Goal: Information Seeking & Learning: Compare options

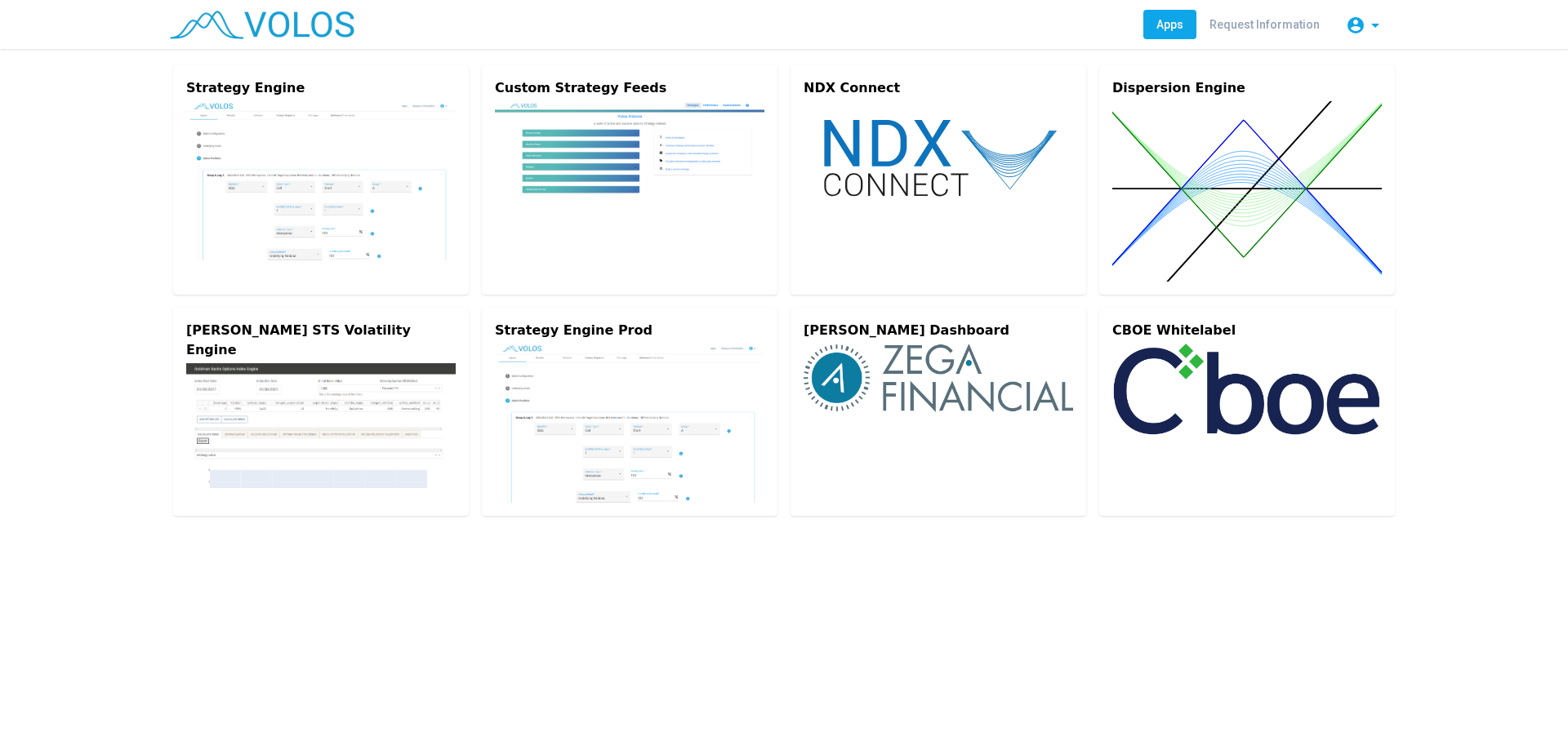
click at [368, 121] on img at bounding box center [320, 180] width 269 height 159
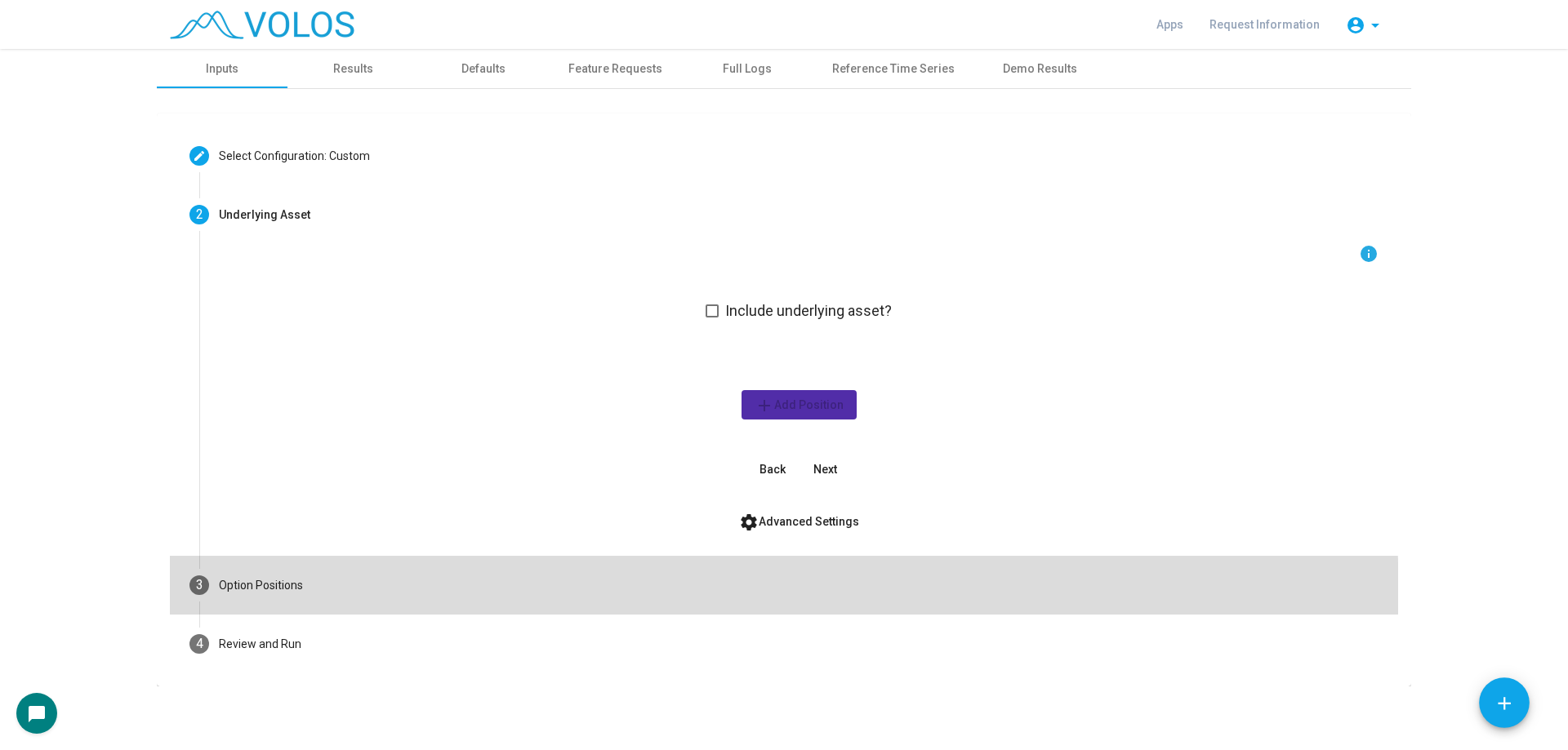
click at [343, 604] on mat-step-header "3 Option Positions" at bounding box center [783, 585] width 1228 height 59
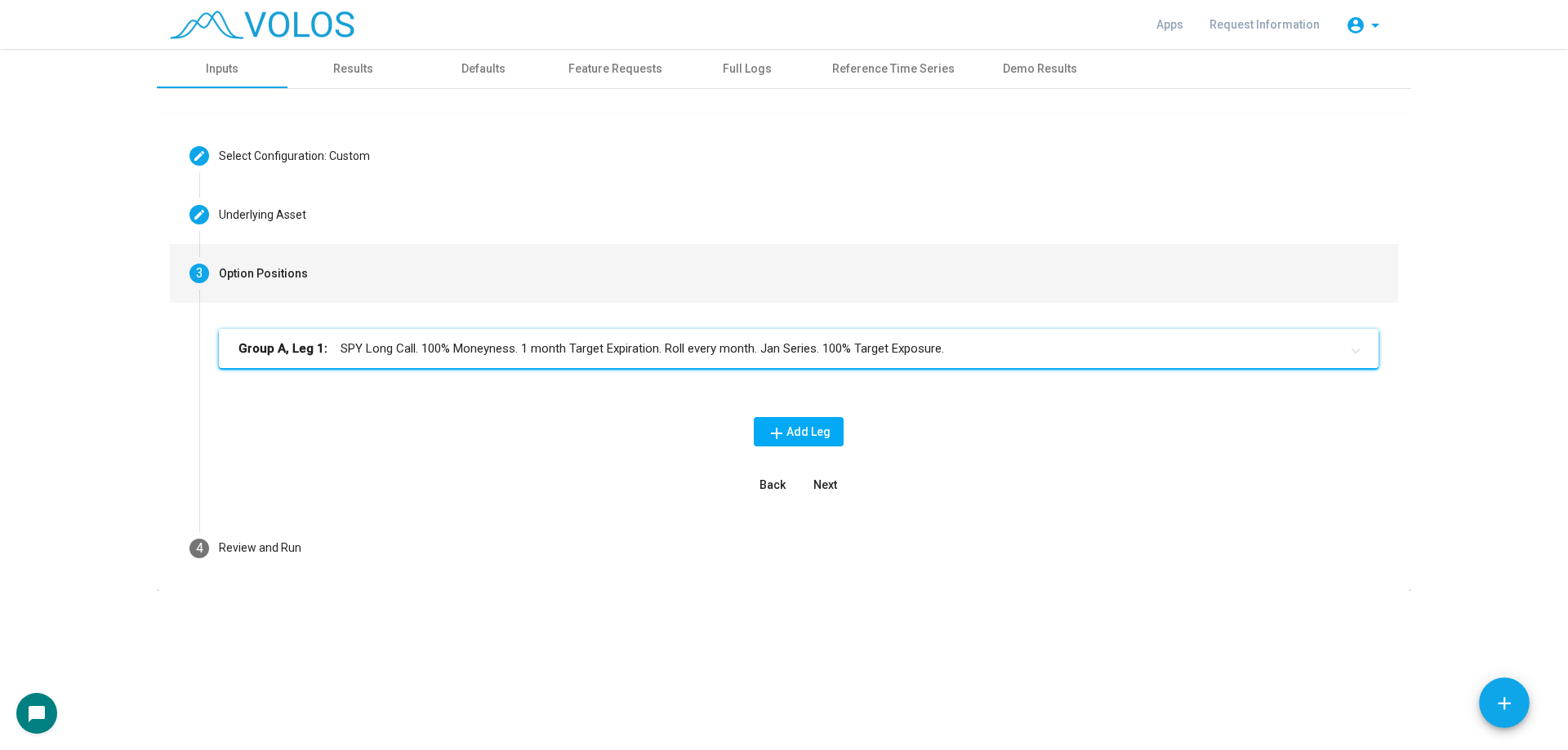
click at [575, 356] on mat-panel-title "Group A, Leg 1: SPY Long Call. 100% Moneyness. 1 month Target Expiration. Roll …" at bounding box center [788, 349] width 1100 height 19
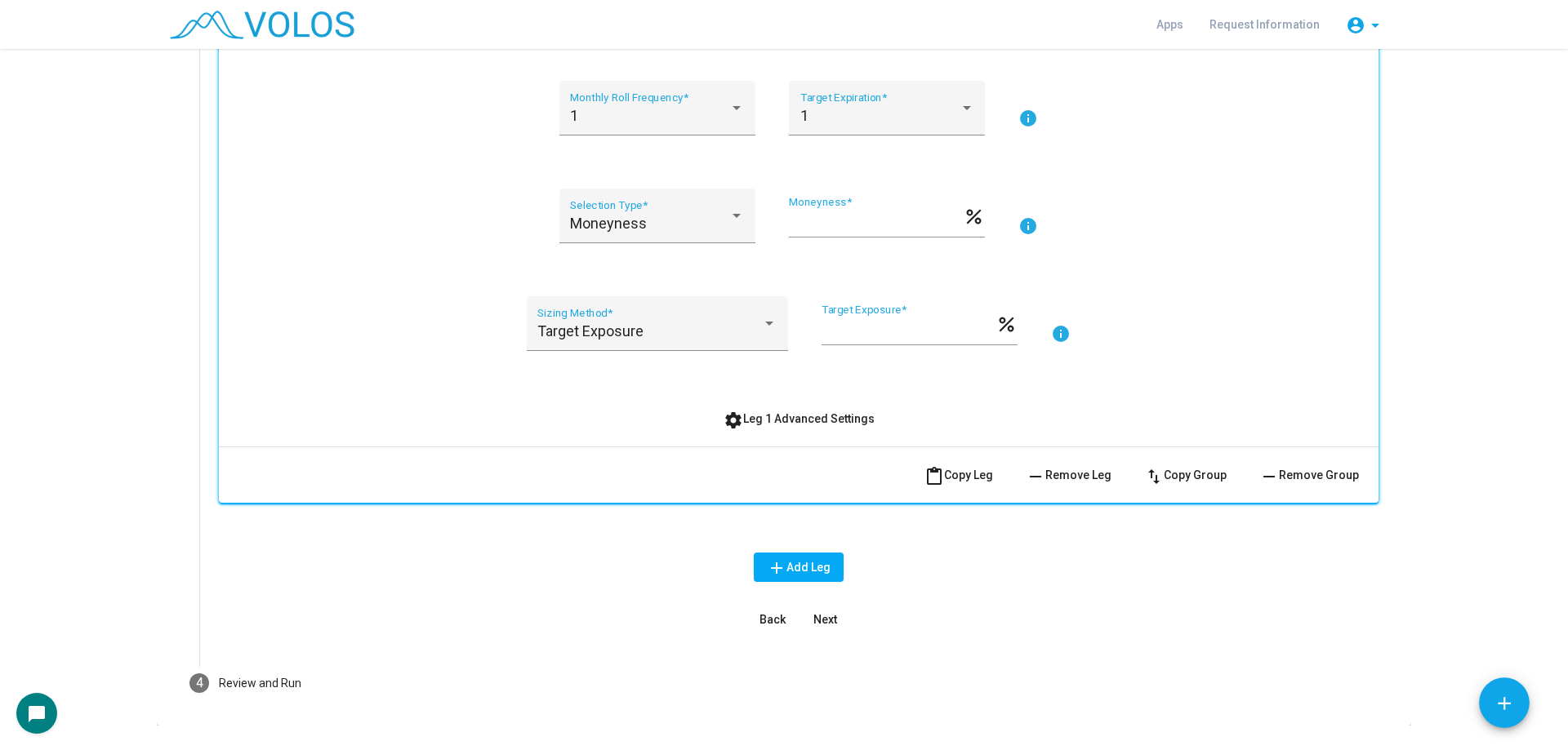
scroll to position [245, 0]
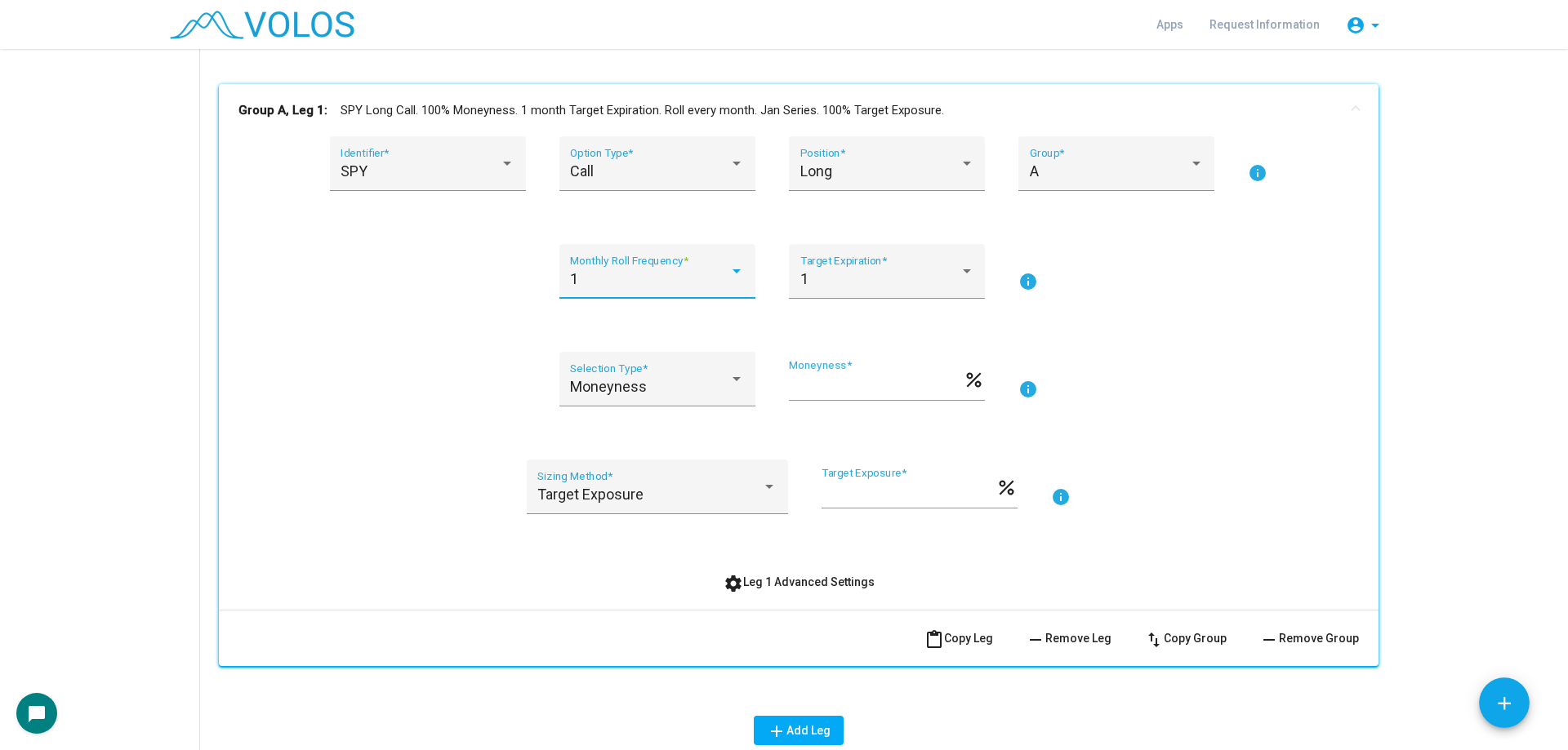
click at [666, 283] on div "1" at bounding box center [649, 279] width 159 height 17
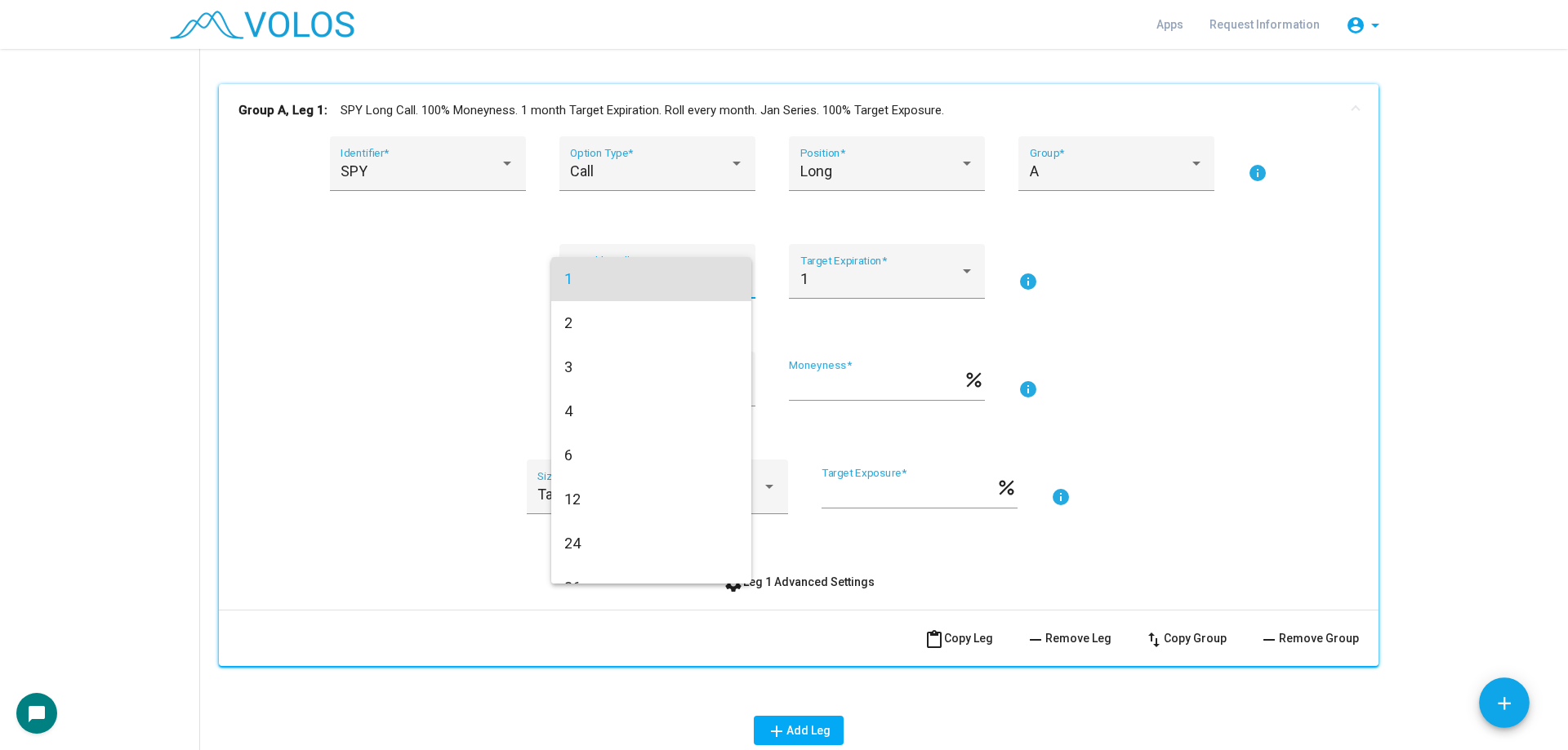
click at [378, 297] on div at bounding box center [784, 375] width 1568 height 750
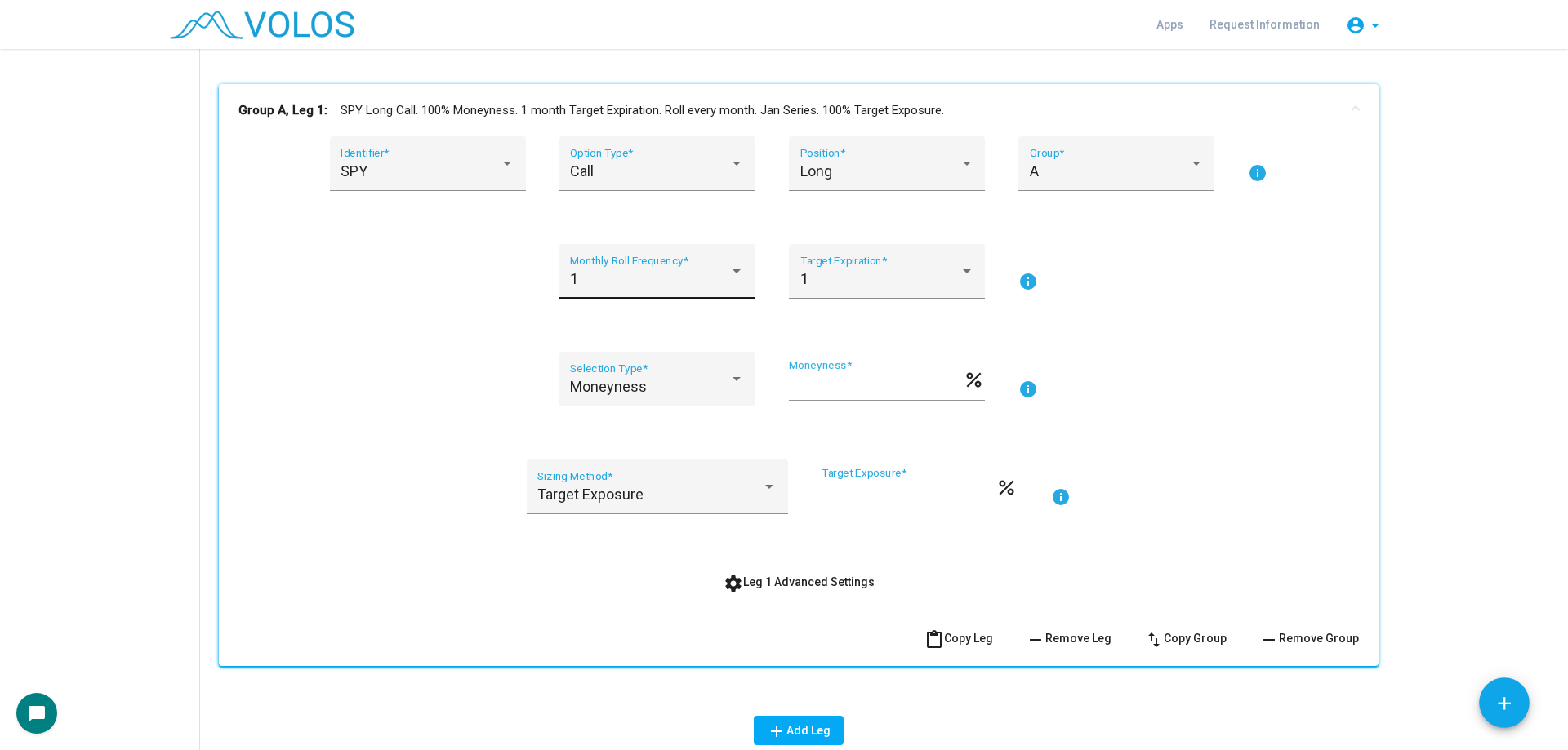
click at [692, 266] on div "1 Monthly Roll Frequency *" at bounding box center [657, 277] width 174 height 43
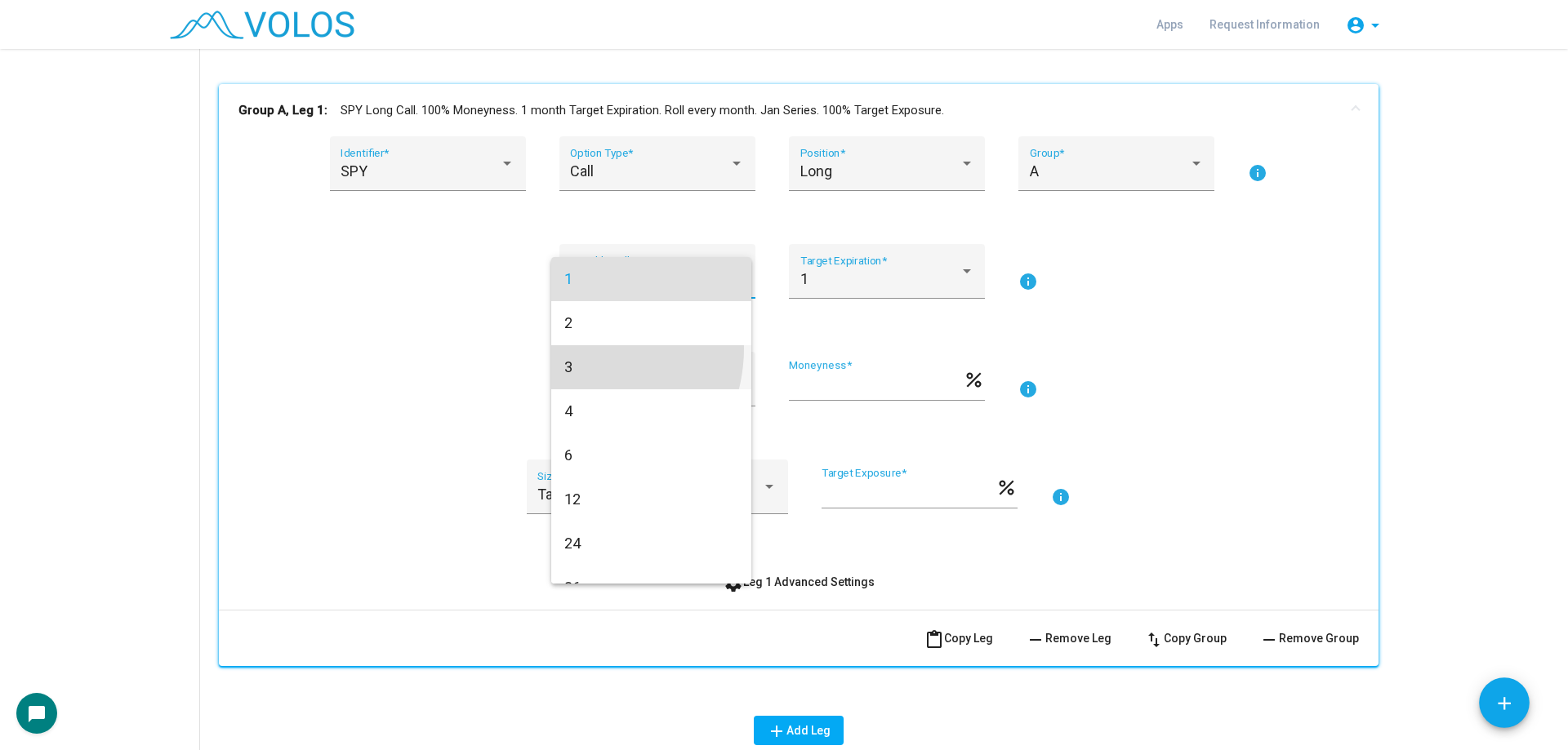
click at [577, 349] on span "3" at bounding box center [651, 367] width 174 height 44
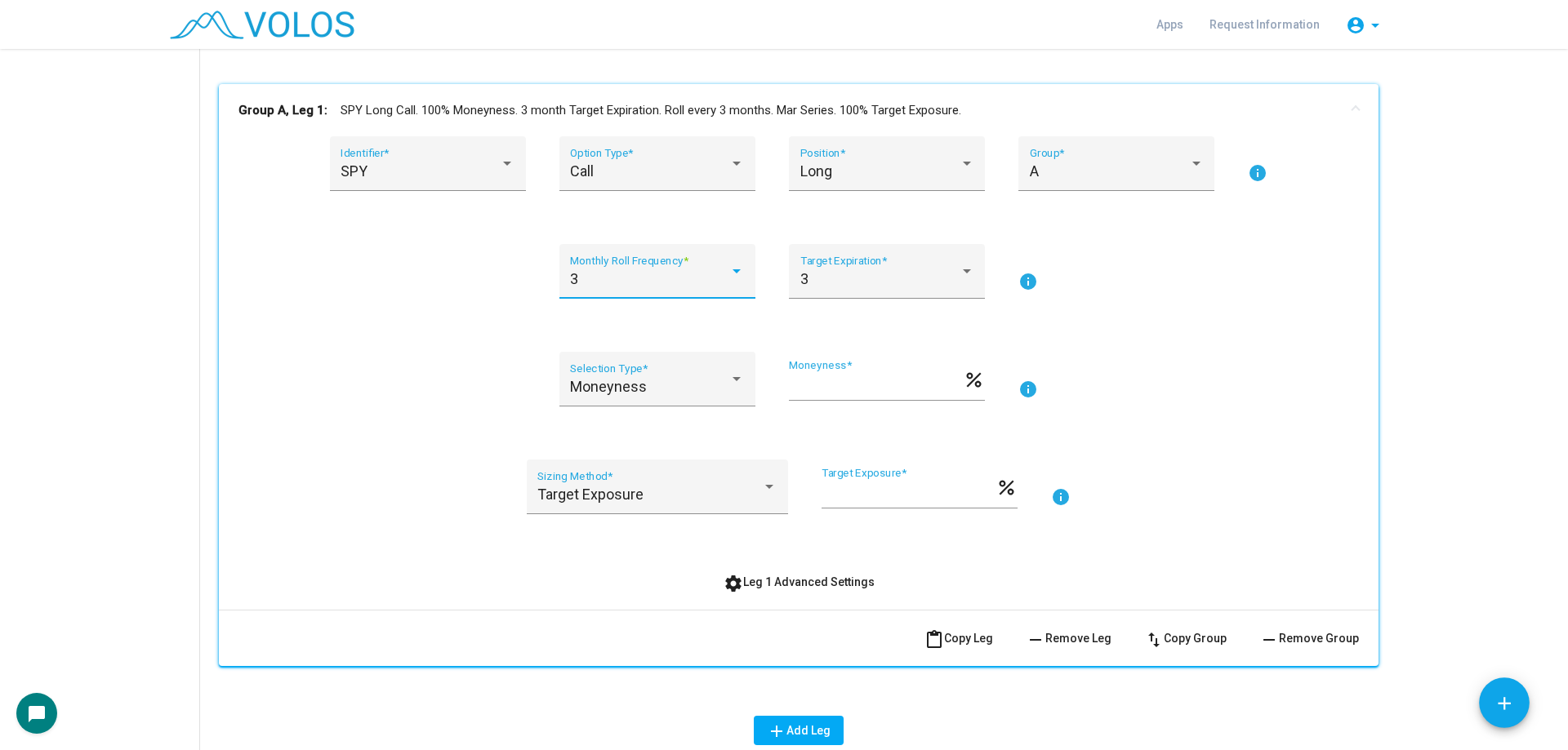
click at [680, 293] on div "3 Monthly Roll Frequency *" at bounding box center [657, 277] width 174 height 43
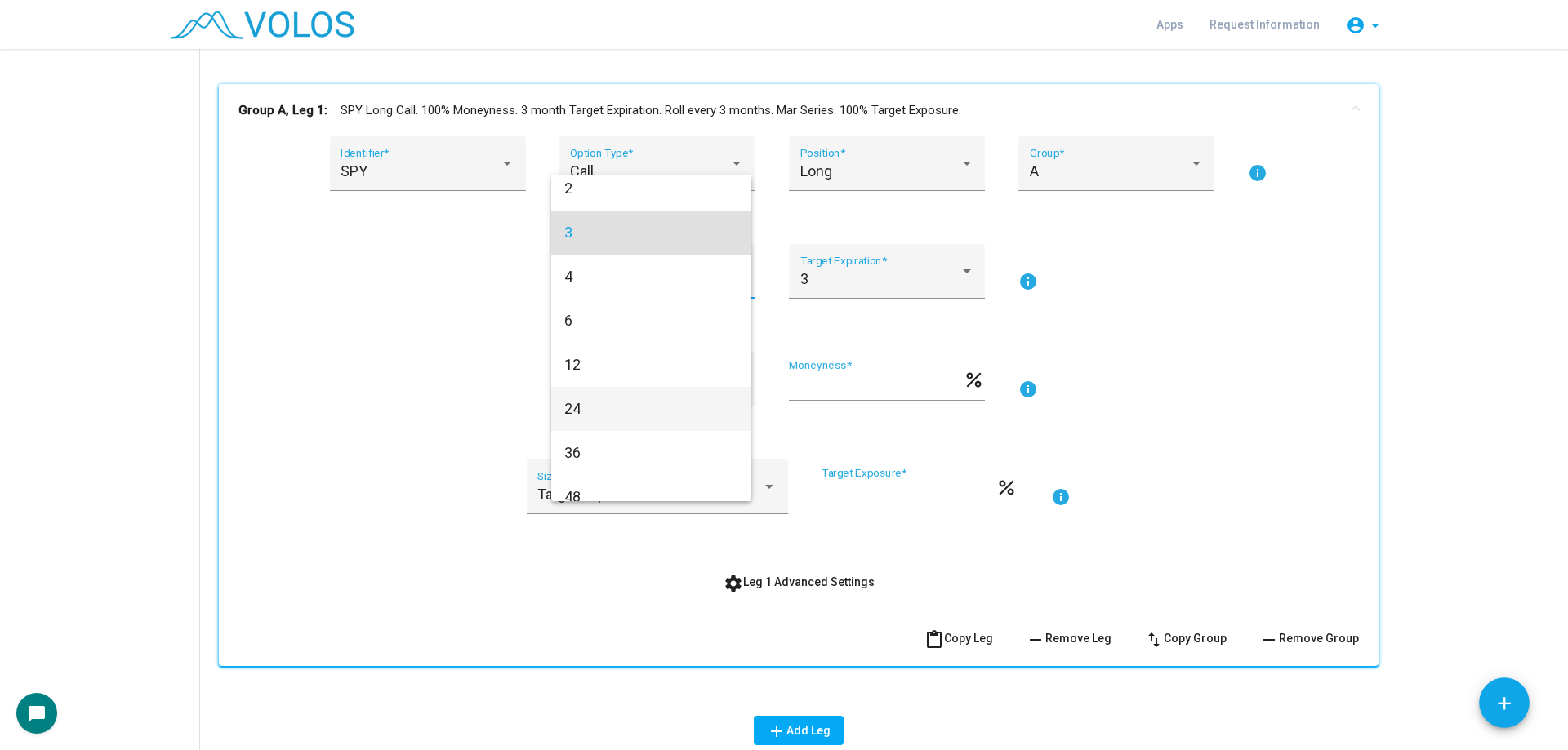
scroll to position [114, 0]
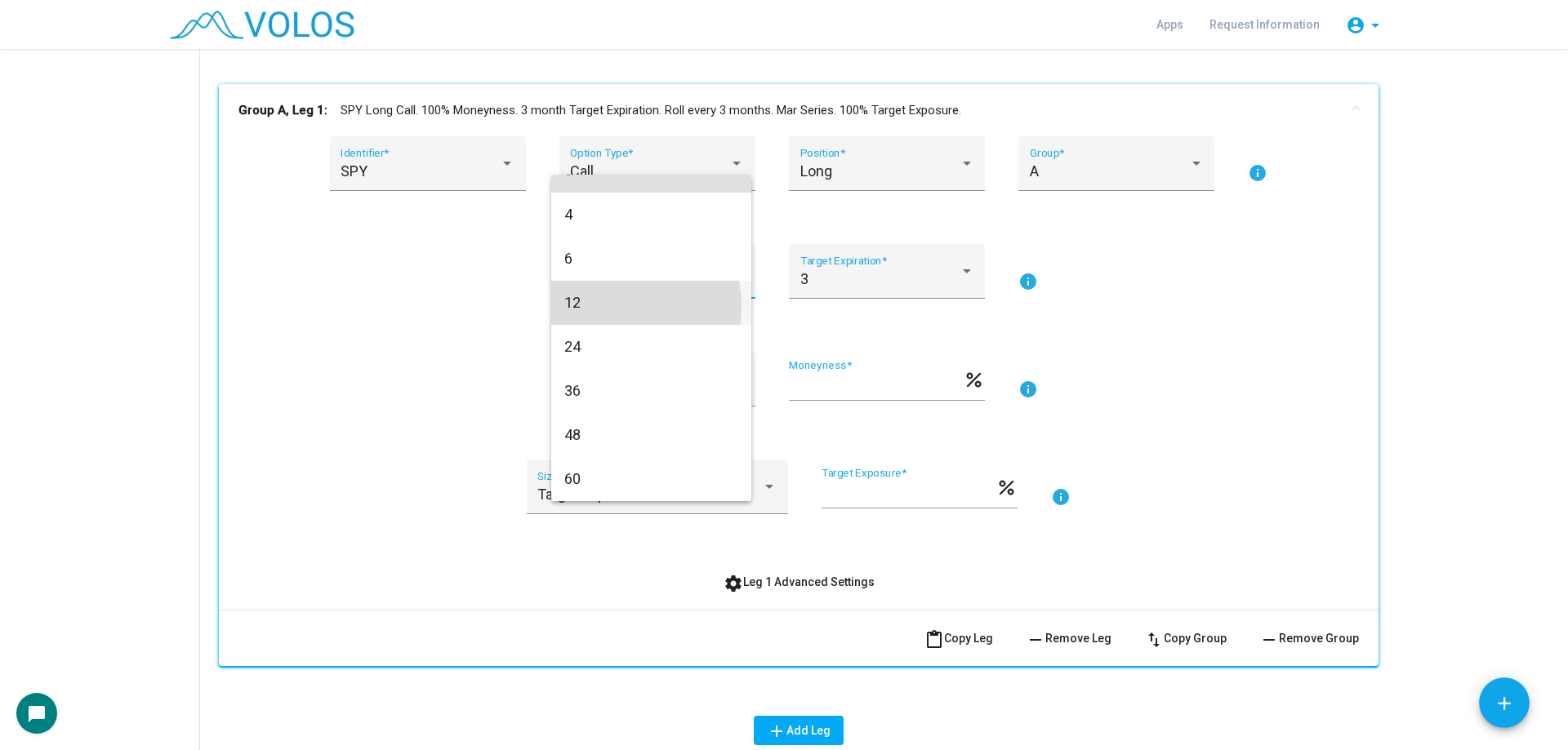
click at [614, 306] on span "12" at bounding box center [651, 302] width 174 height 44
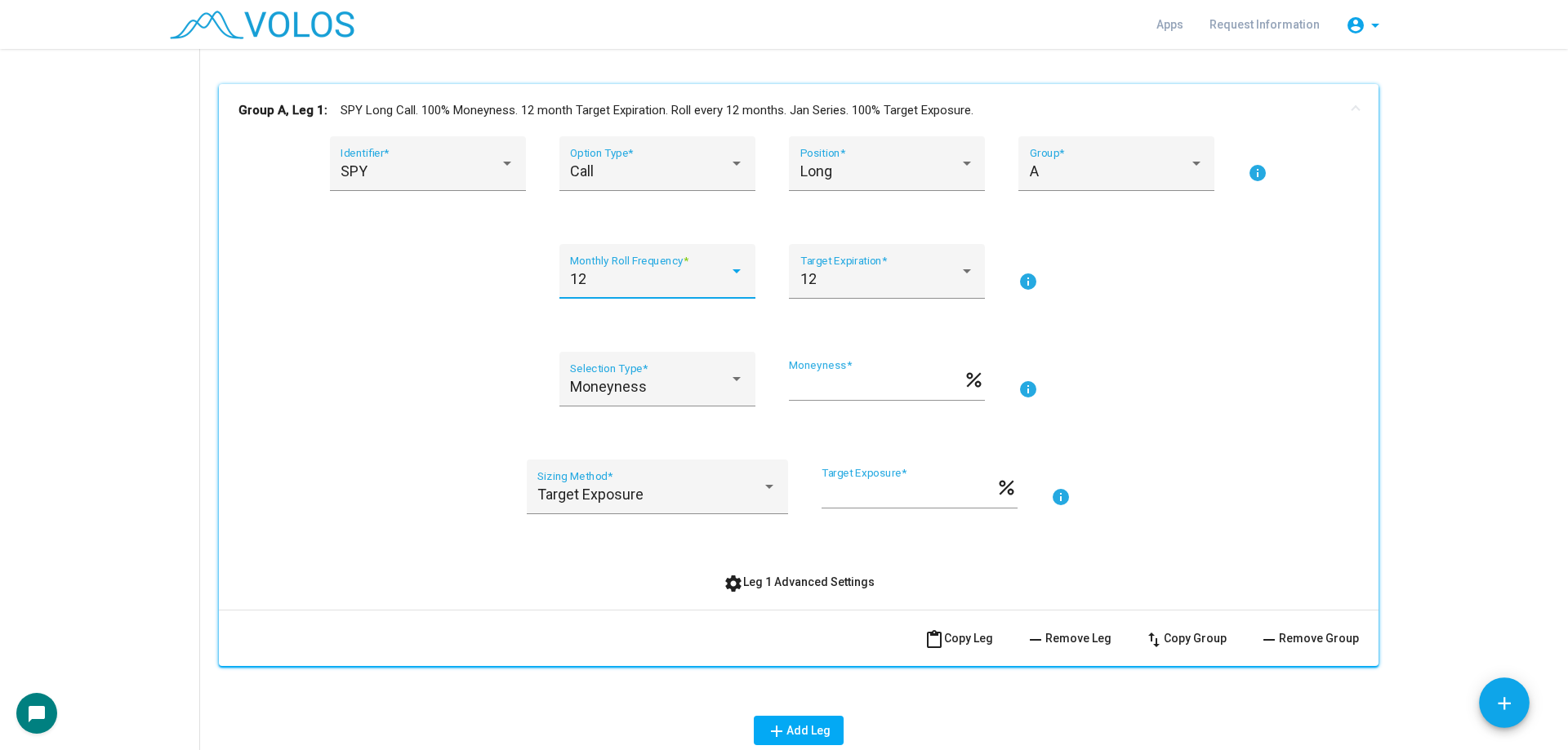
click at [430, 325] on div "SPY Identifier * Call Option Type * Long Position * A Group * info 12 Monthly R…" at bounding box center [798, 367] width 1120 height 460
drag, startPoint x: 809, startPoint y: 386, endPoint x: 756, endPoint y: 385, distance: 53.0
click at [758, 385] on div "Moneyness Selection Type * *** Moneyness * percent info" at bounding box center [798, 389] width 1120 height 75
click at [789, 405] on div "*** Moneyness * percent" at bounding box center [887, 389] width 196 height 60
drag, startPoint x: 820, startPoint y: 387, endPoint x: 782, endPoint y: 392, distance: 38.3
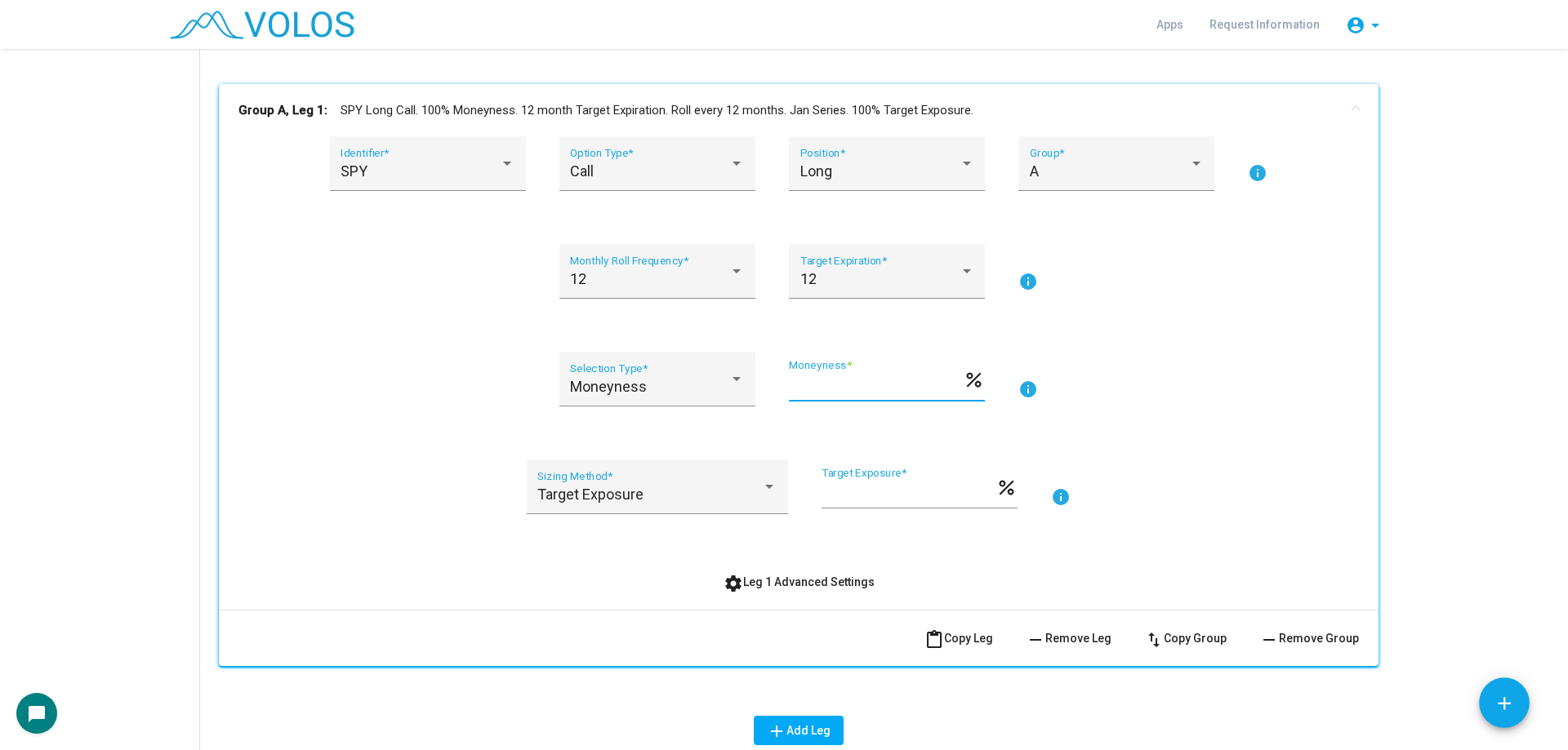
click at [789, 388] on input "***" at bounding box center [876, 387] width 174 height 17
click at [806, 407] on div "*** Moneyness * percent" at bounding box center [887, 389] width 196 height 60
drag, startPoint x: 826, startPoint y: 388, endPoint x: 777, endPoint y: 385, distance: 49.1
click at [777, 385] on div "Moneyness Selection Type * *** Moneyness * percent info" at bounding box center [798, 389] width 1120 height 75
drag, startPoint x: 868, startPoint y: 502, endPoint x: 813, endPoint y: 495, distance: 55.4
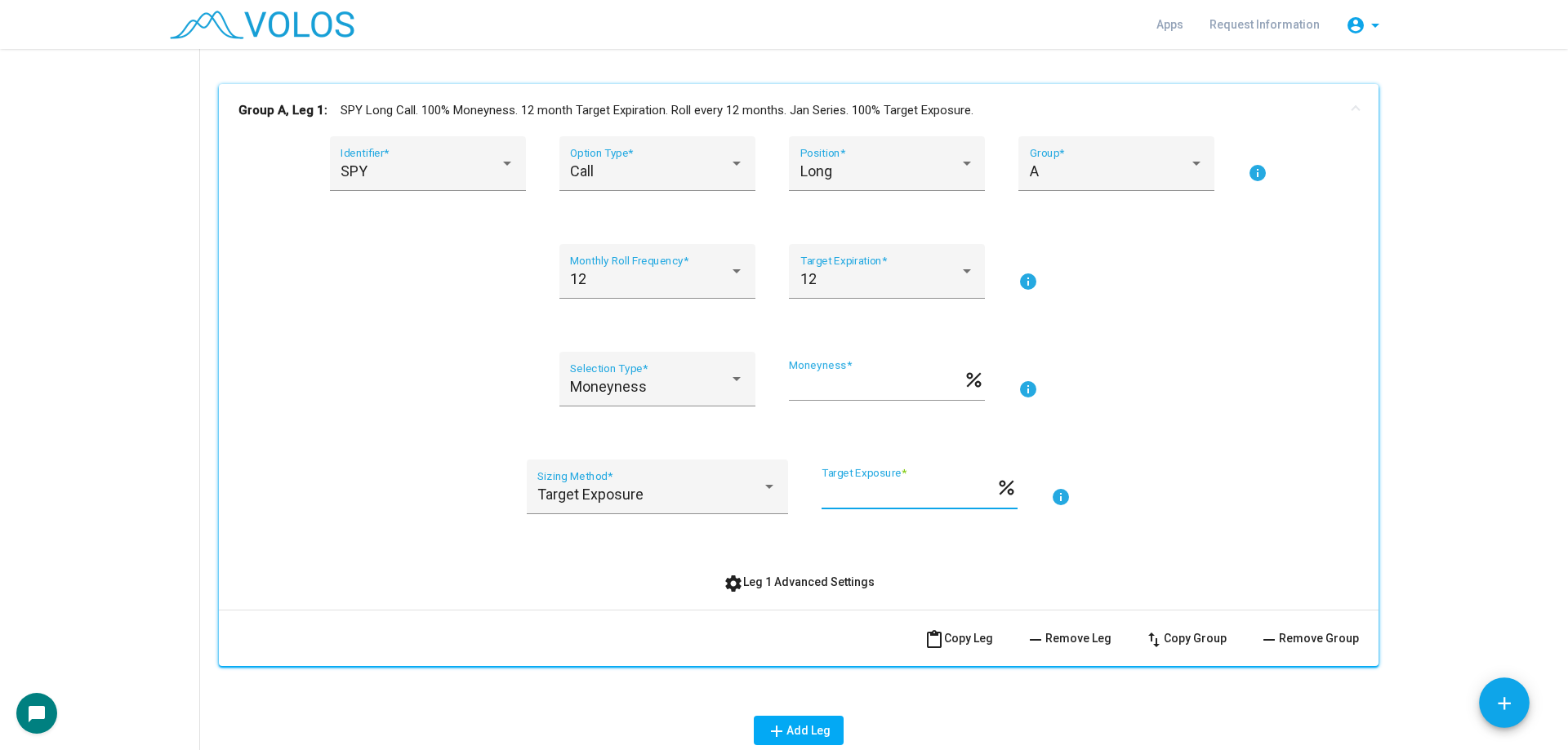
click at [813, 495] on div "Target Exposure Sizing Method * *** Target Exposure * percent info" at bounding box center [798, 497] width 1120 height 75
click at [782, 605] on div "SPY Identifier * Call Option Type * Long Position * A Group * info 12 Monthly R…" at bounding box center [798, 373] width 1159 height 474
click at [790, 589] on button "settings Leg 1 Advanced Settings" at bounding box center [799, 582] width 177 height 30
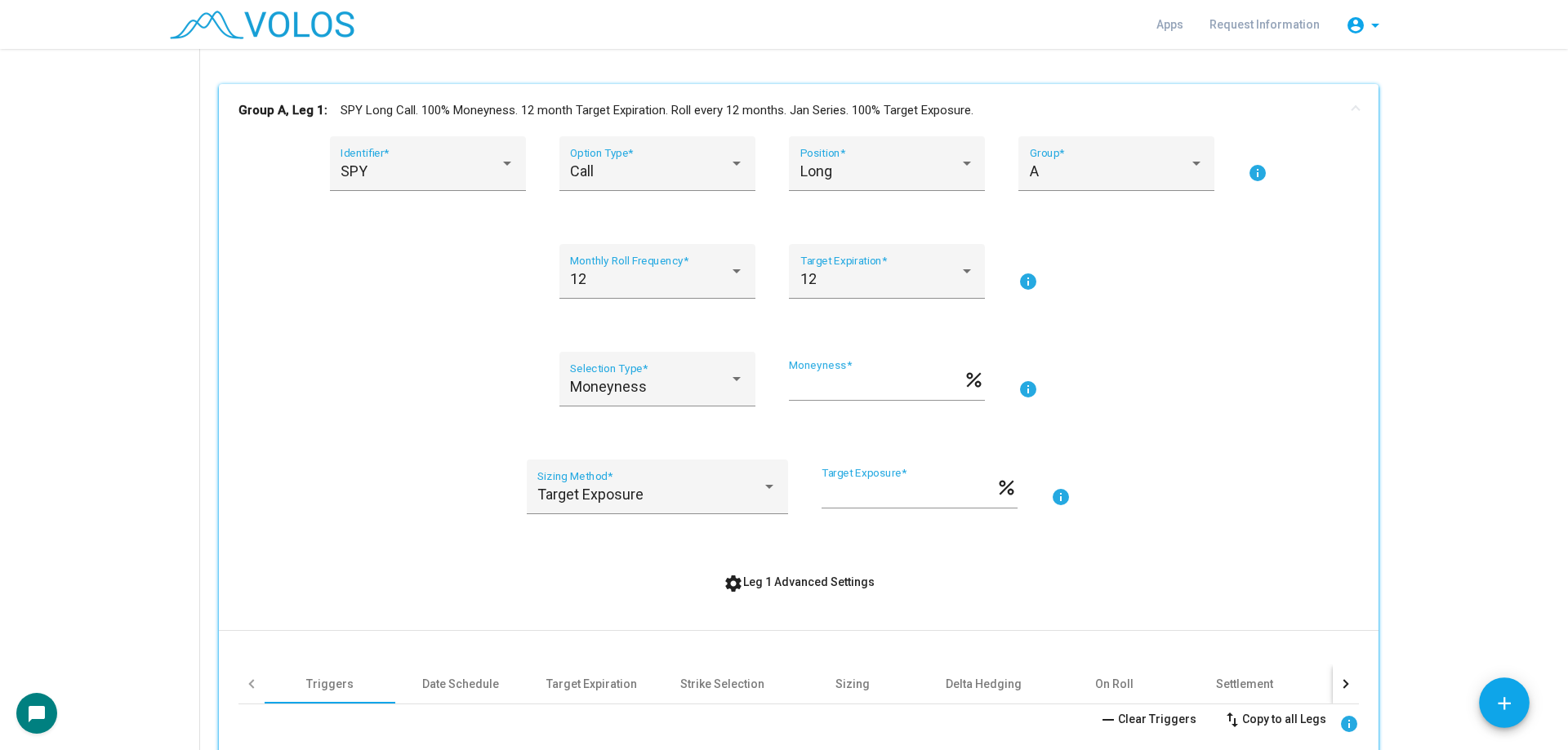
click at [796, 584] on span "settings Leg 1 Advanced Settings" at bounding box center [799, 582] width 151 height 13
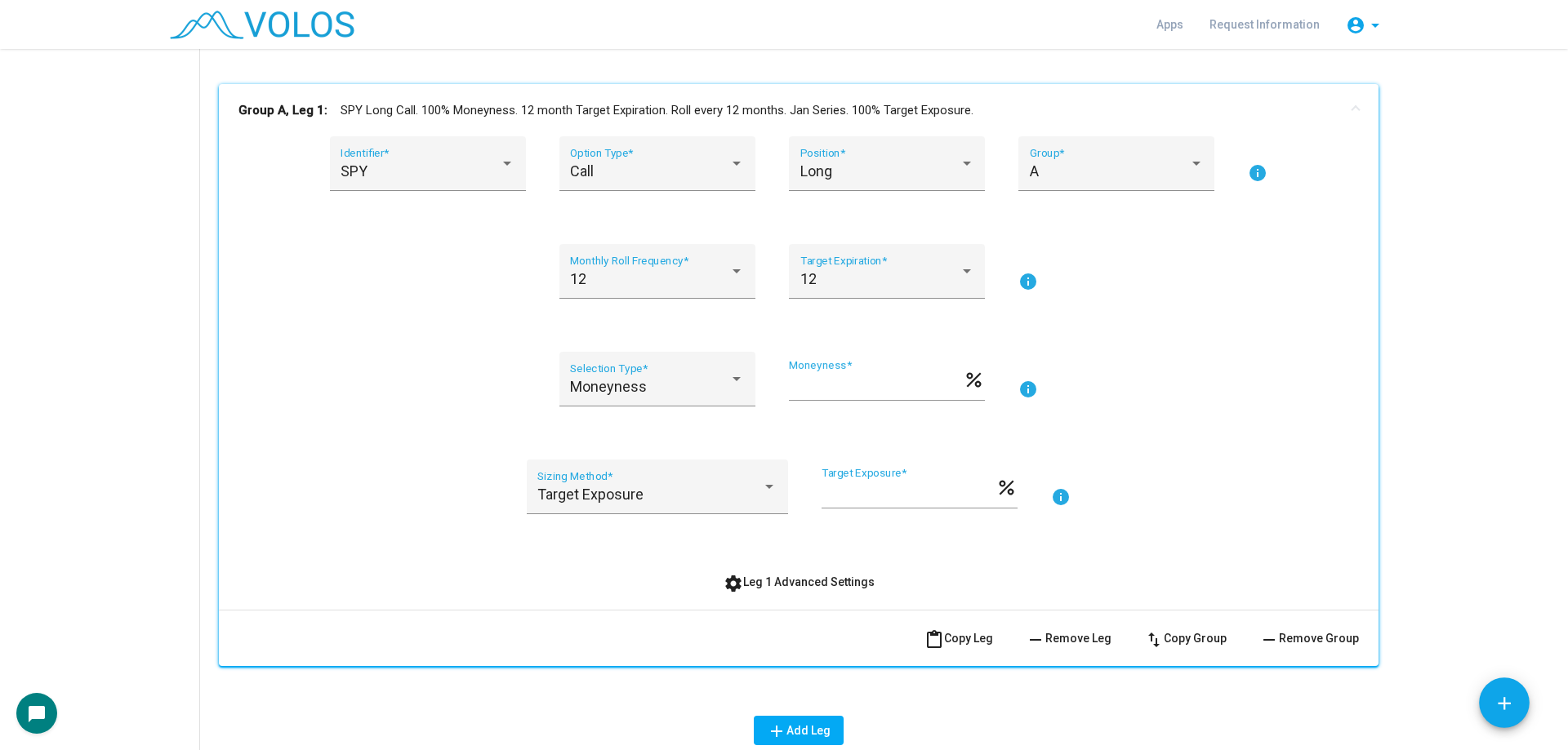
click at [1147, 543] on div "SPY Identifier * Call Option Type * Long Position * A Group * info 12 Monthly R…" at bounding box center [798, 367] width 1120 height 460
click at [478, 373] on div "Moneyness Selection Type * *** Moneyness * percent info" at bounding box center [798, 389] width 1120 height 75
click at [800, 578] on span "settings Leg 1 Advanced Settings" at bounding box center [799, 582] width 151 height 13
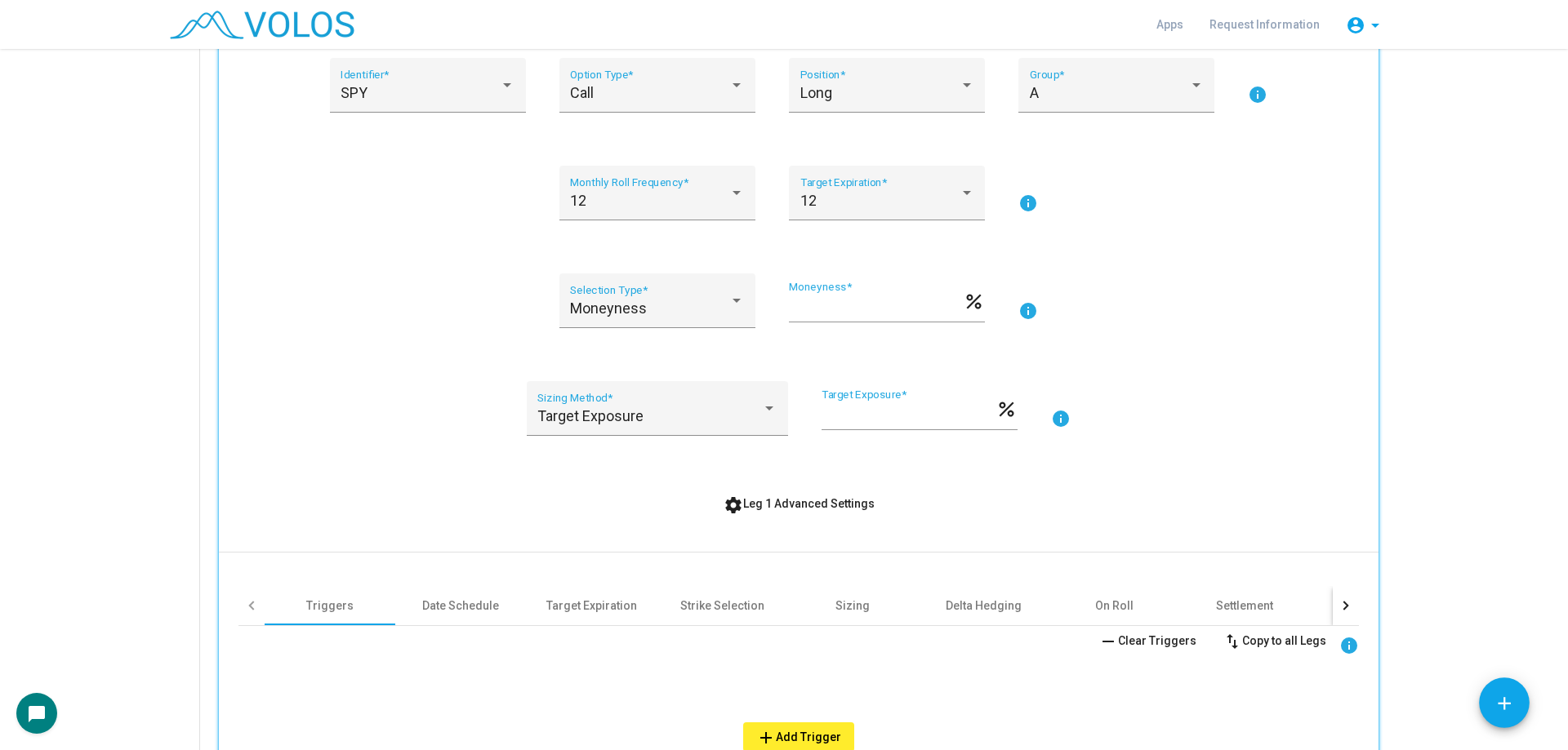
scroll to position [408, 0]
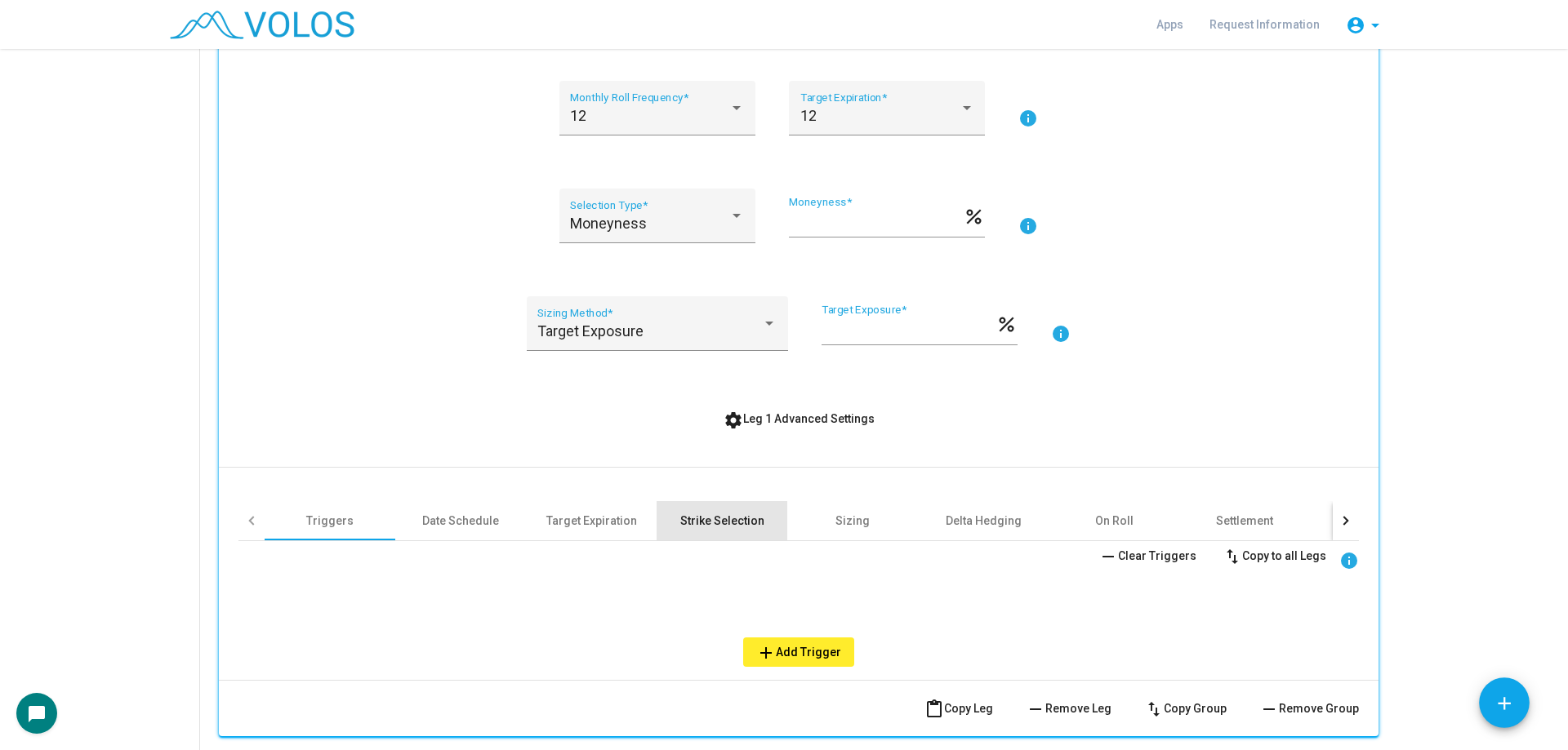
click at [775, 524] on div "Strike Selection" at bounding box center [722, 521] width 131 height 39
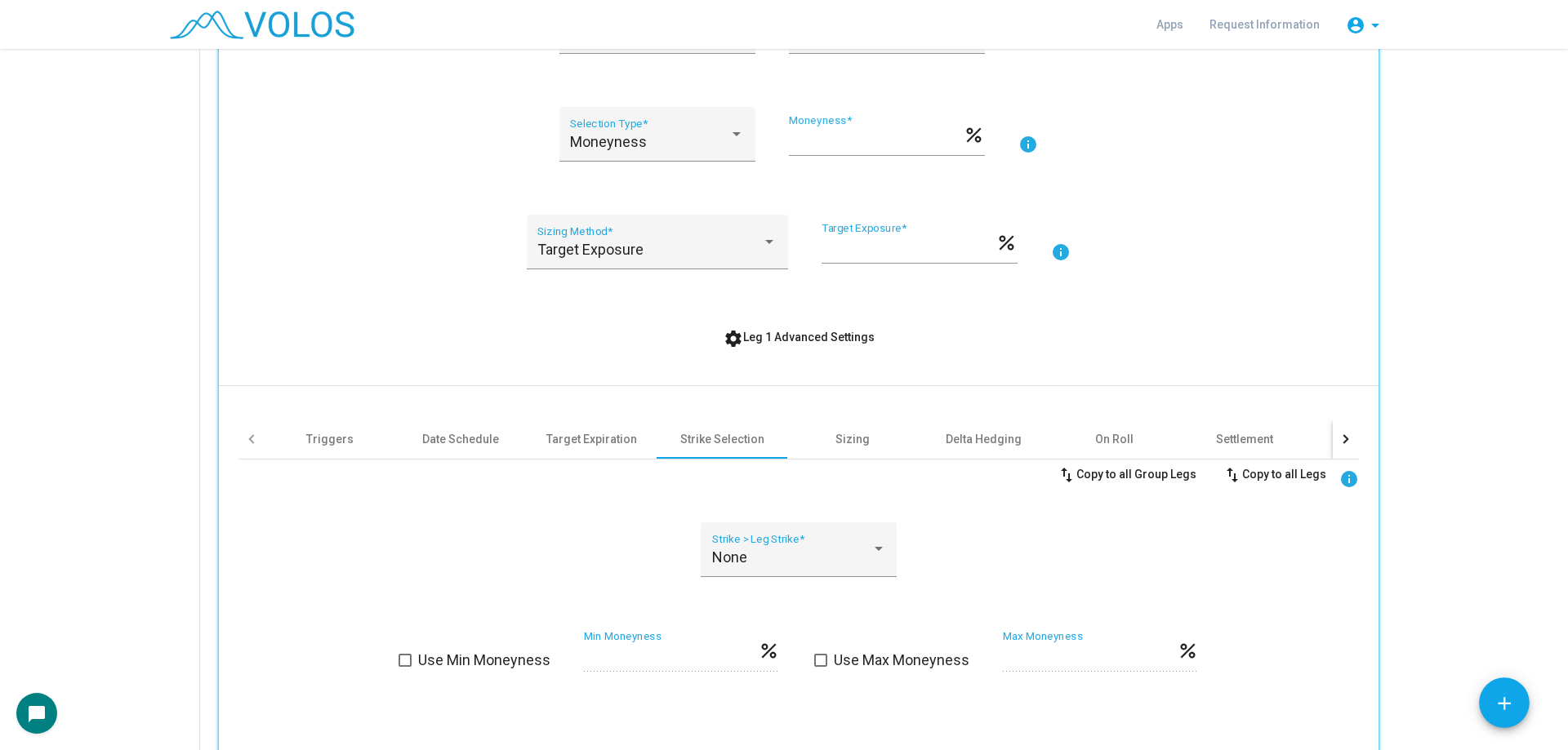
click at [805, 309] on div "SPY Identifier * Call Option Type * Long Position * A Group * info 12 Monthly R…" at bounding box center [798, 642] width 1120 height 1502
click at [812, 332] on span "settings Leg 1 Advanced Settings" at bounding box center [799, 337] width 151 height 13
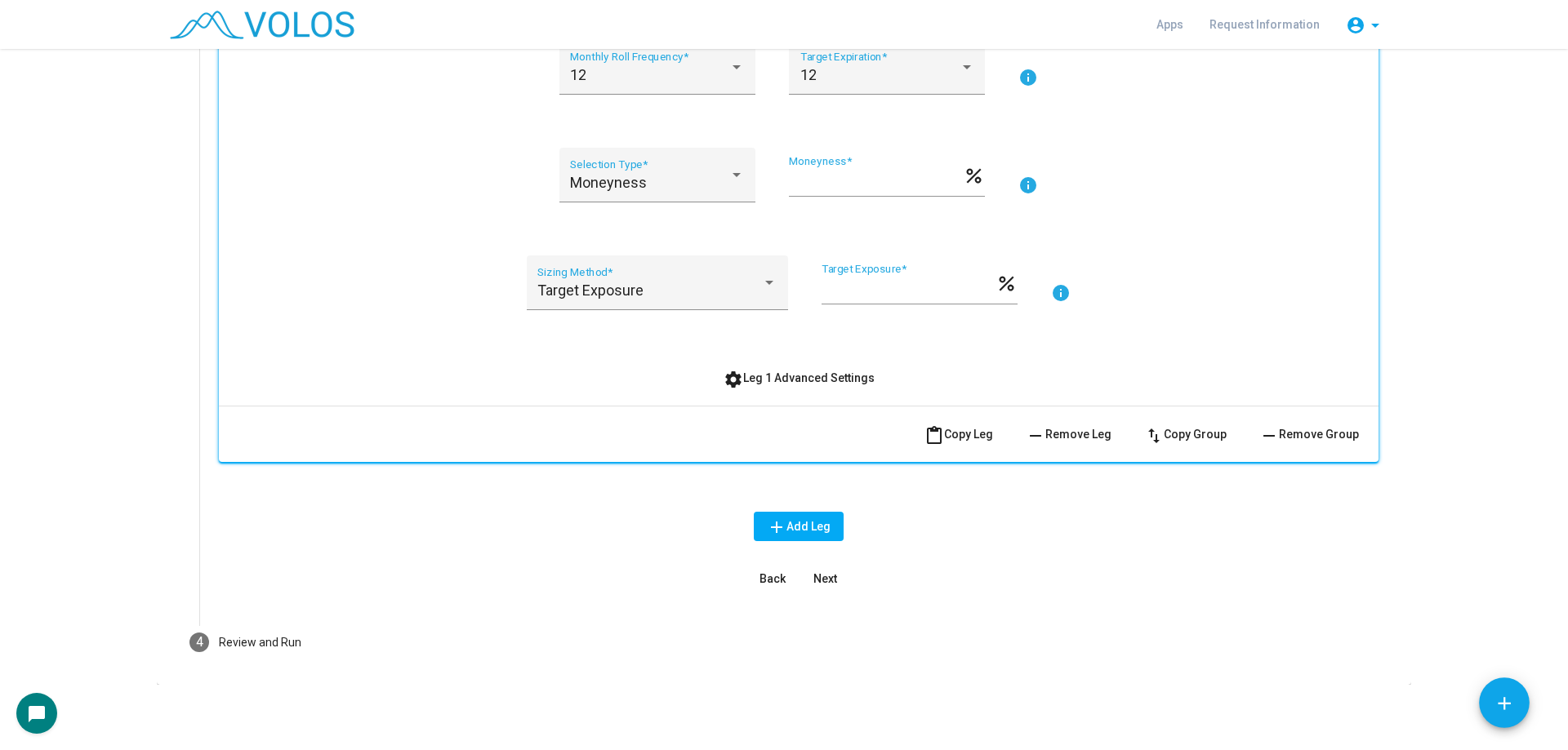
drag, startPoint x: 463, startPoint y: 631, endPoint x: 462, endPoint y: 642, distance: 11.0
click at [462, 642] on mat-step-header "4 Review and Run" at bounding box center [783, 642] width 1228 height 59
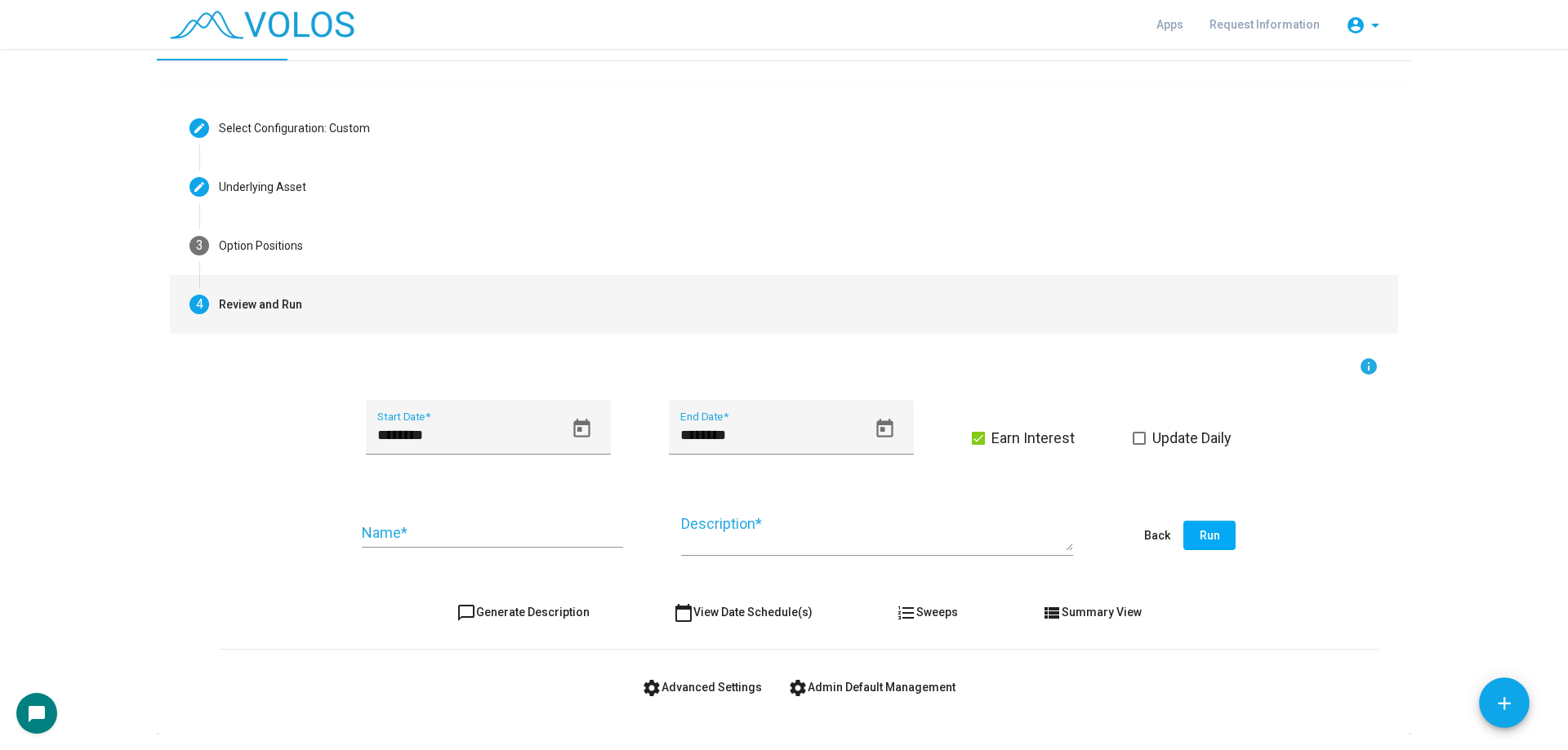
scroll to position [0, 0]
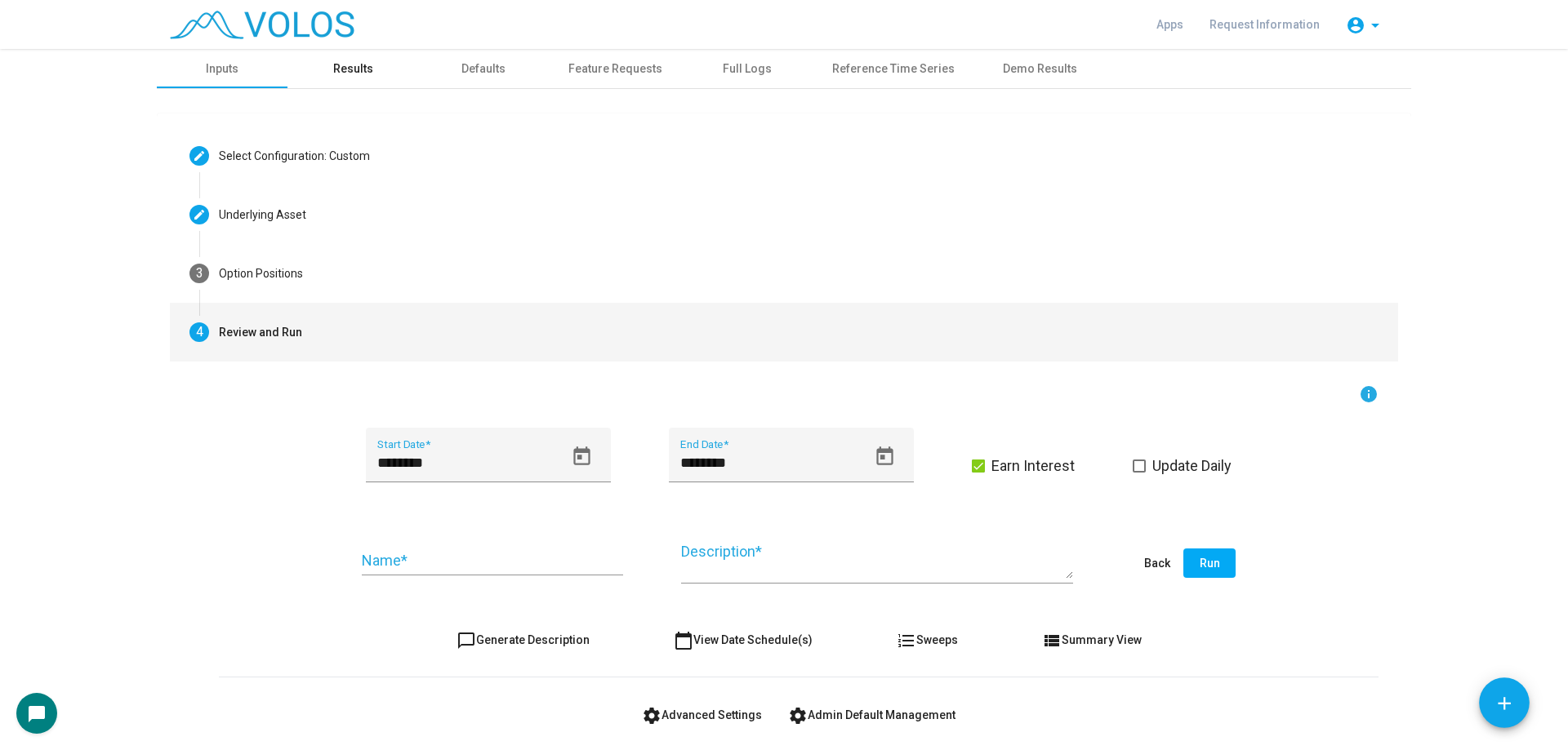
click at [345, 81] on div "Results" at bounding box center [353, 68] width 131 height 39
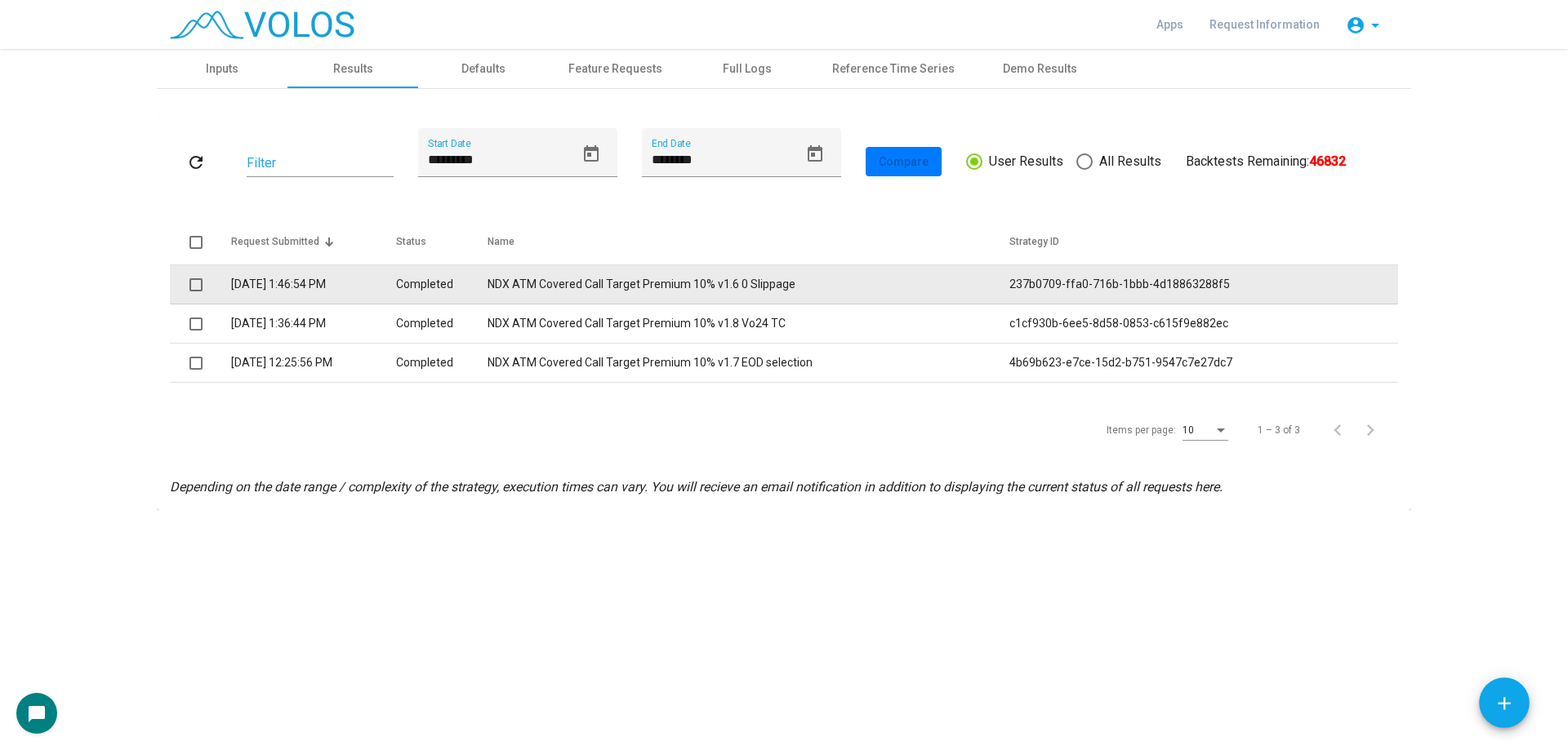
click at [197, 282] on span at bounding box center [196, 285] width 13 height 13
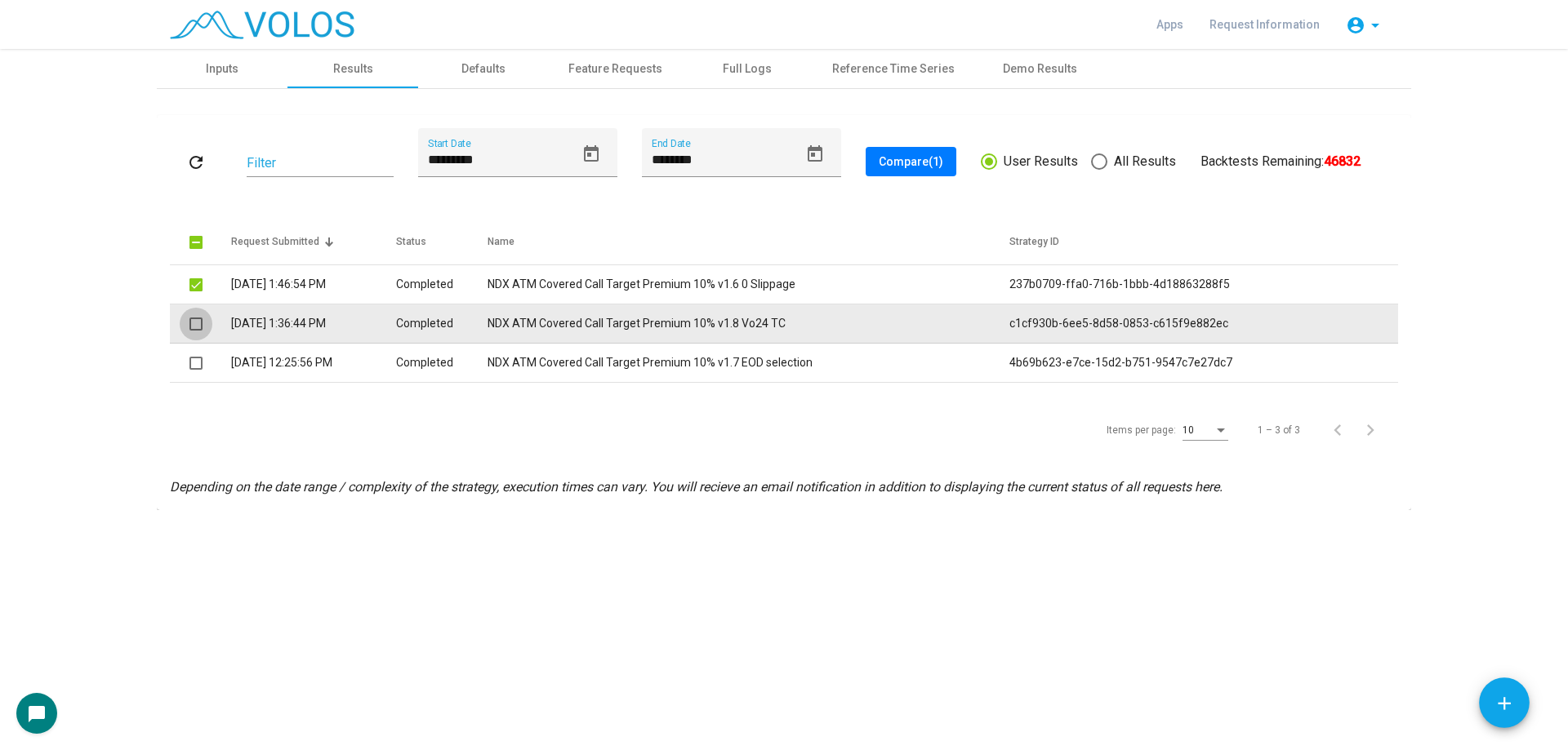
click at [195, 319] on span at bounding box center [196, 325] width 13 height 13
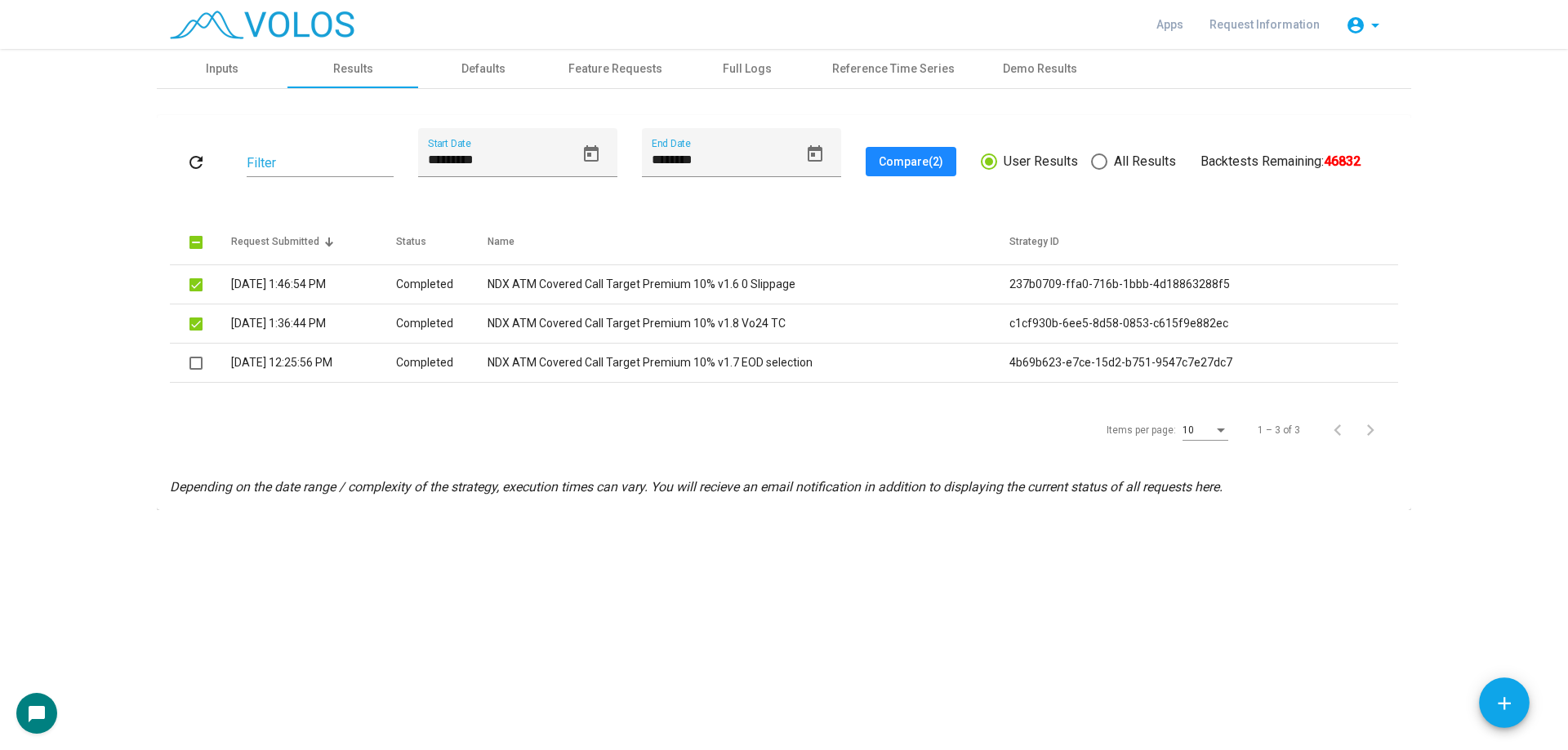
click at [914, 155] on span "Compare (2)" at bounding box center [911, 161] width 65 height 13
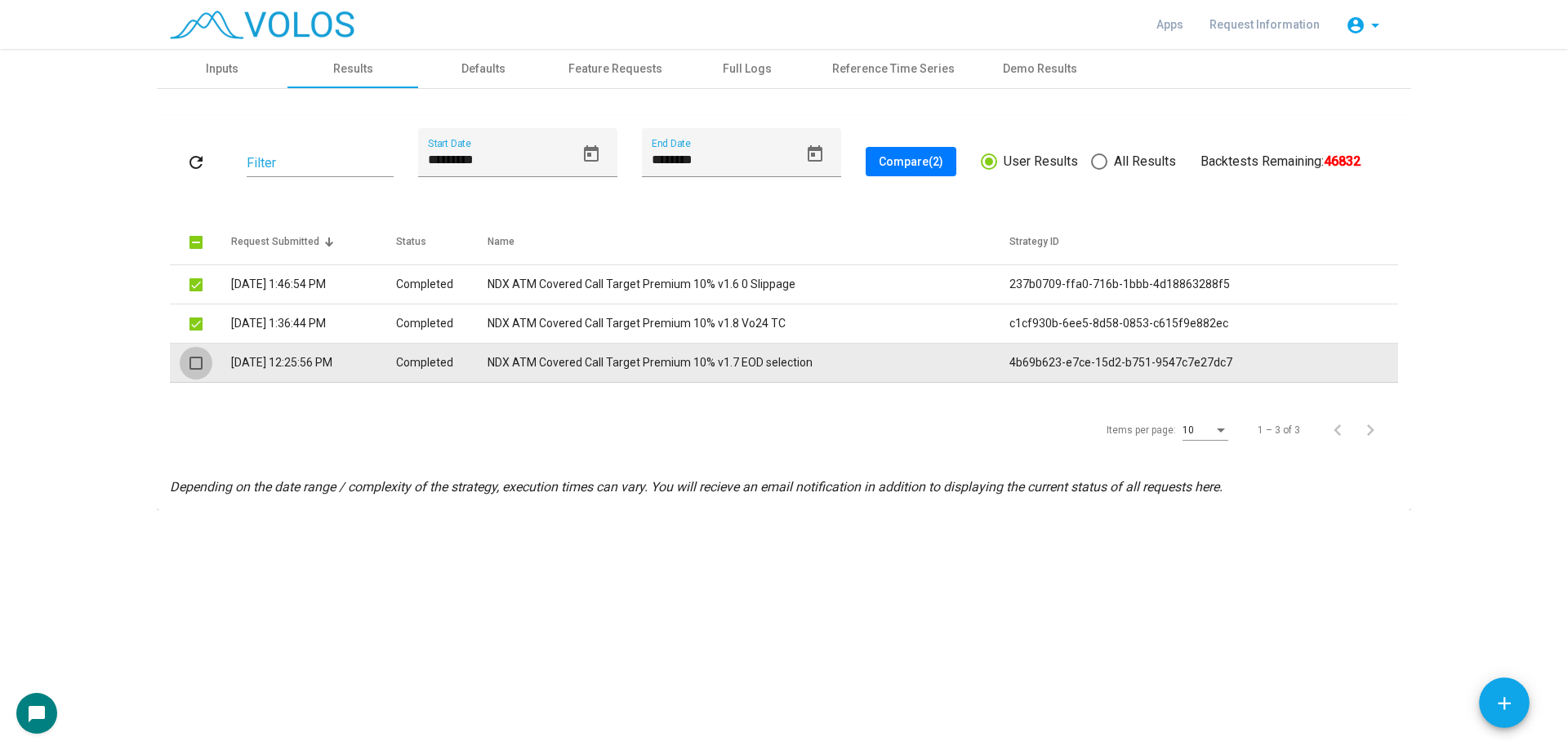
click at [200, 368] on span at bounding box center [196, 363] width 13 height 13
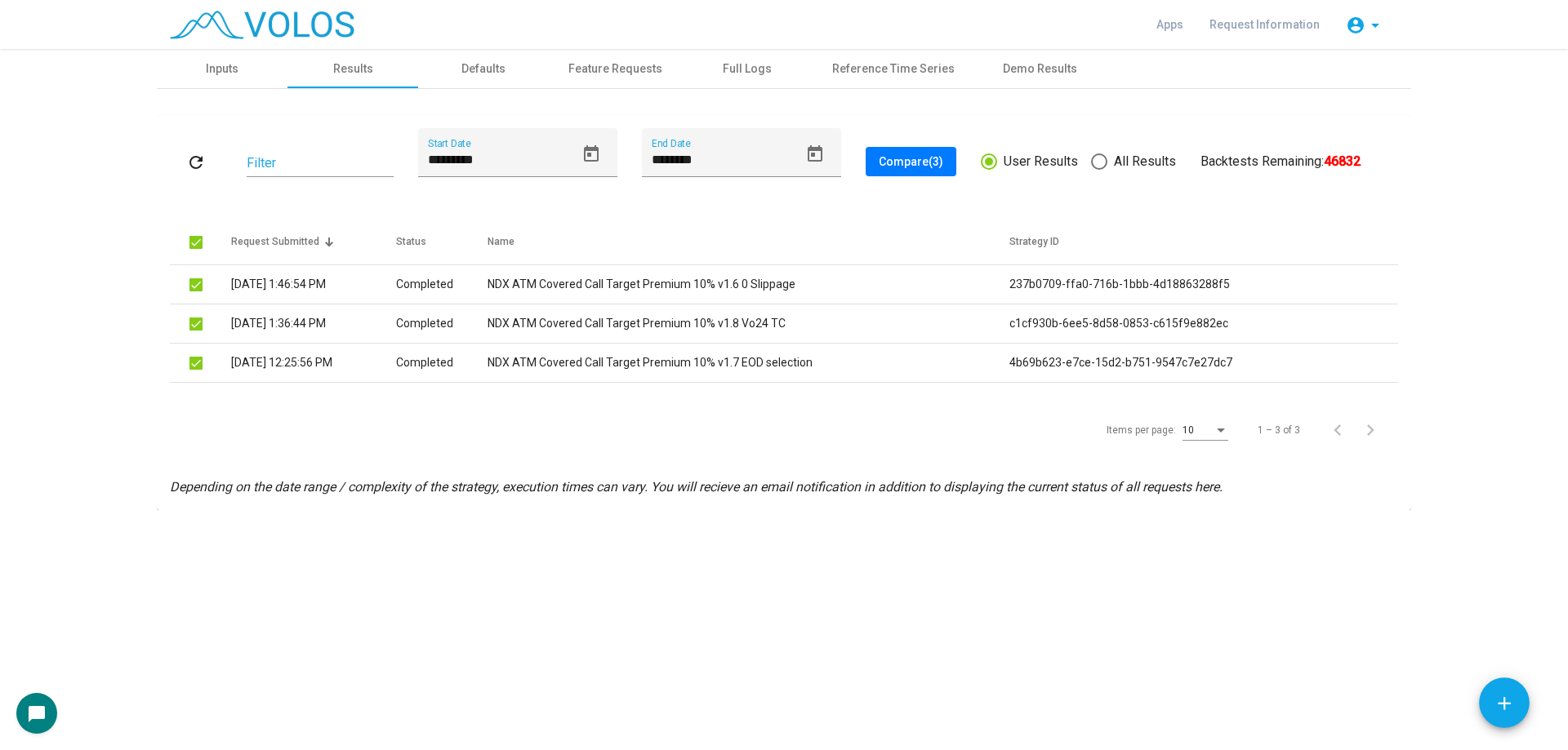
click at [901, 163] on span "Compare (3)" at bounding box center [911, 161] width 65 height 13
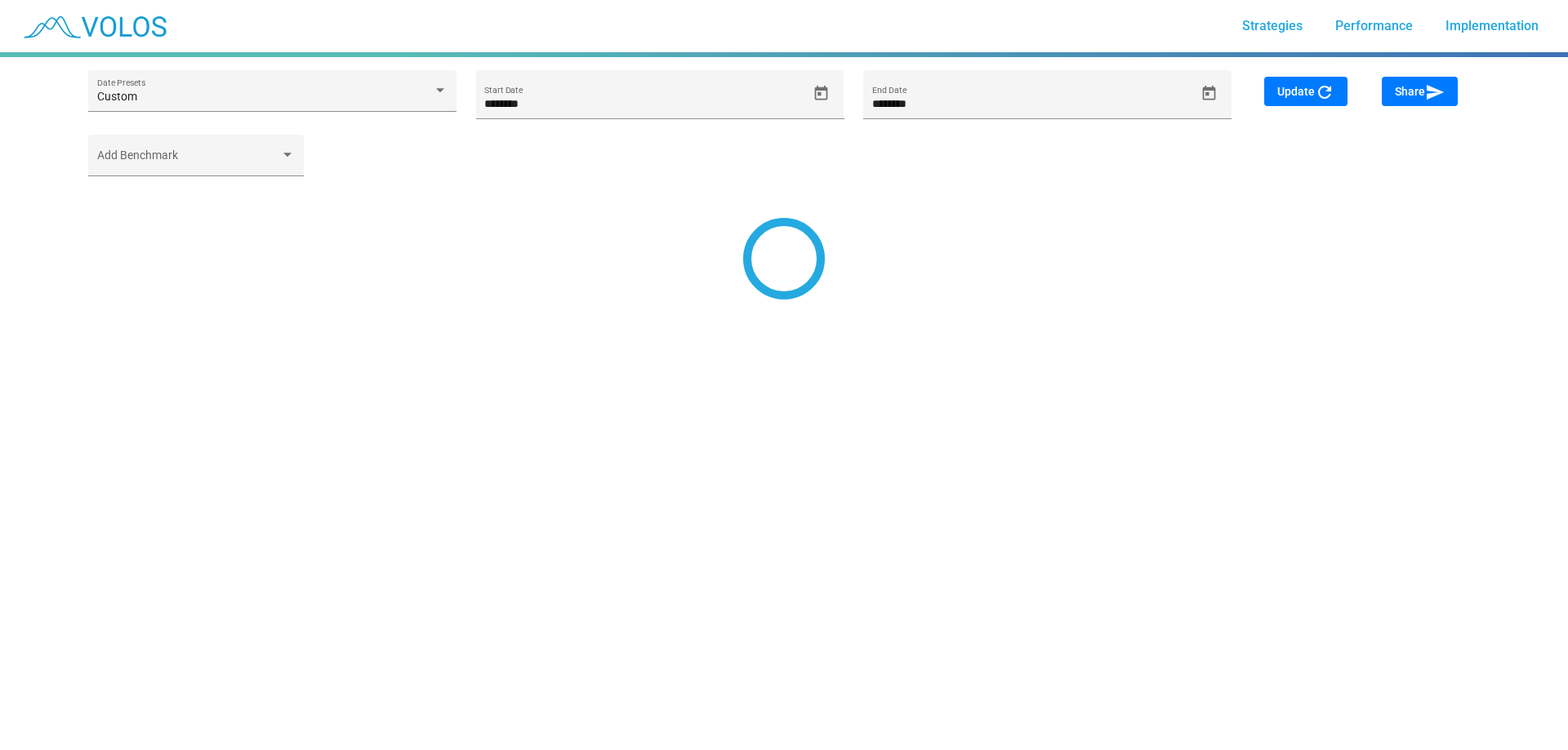
type input "*********"
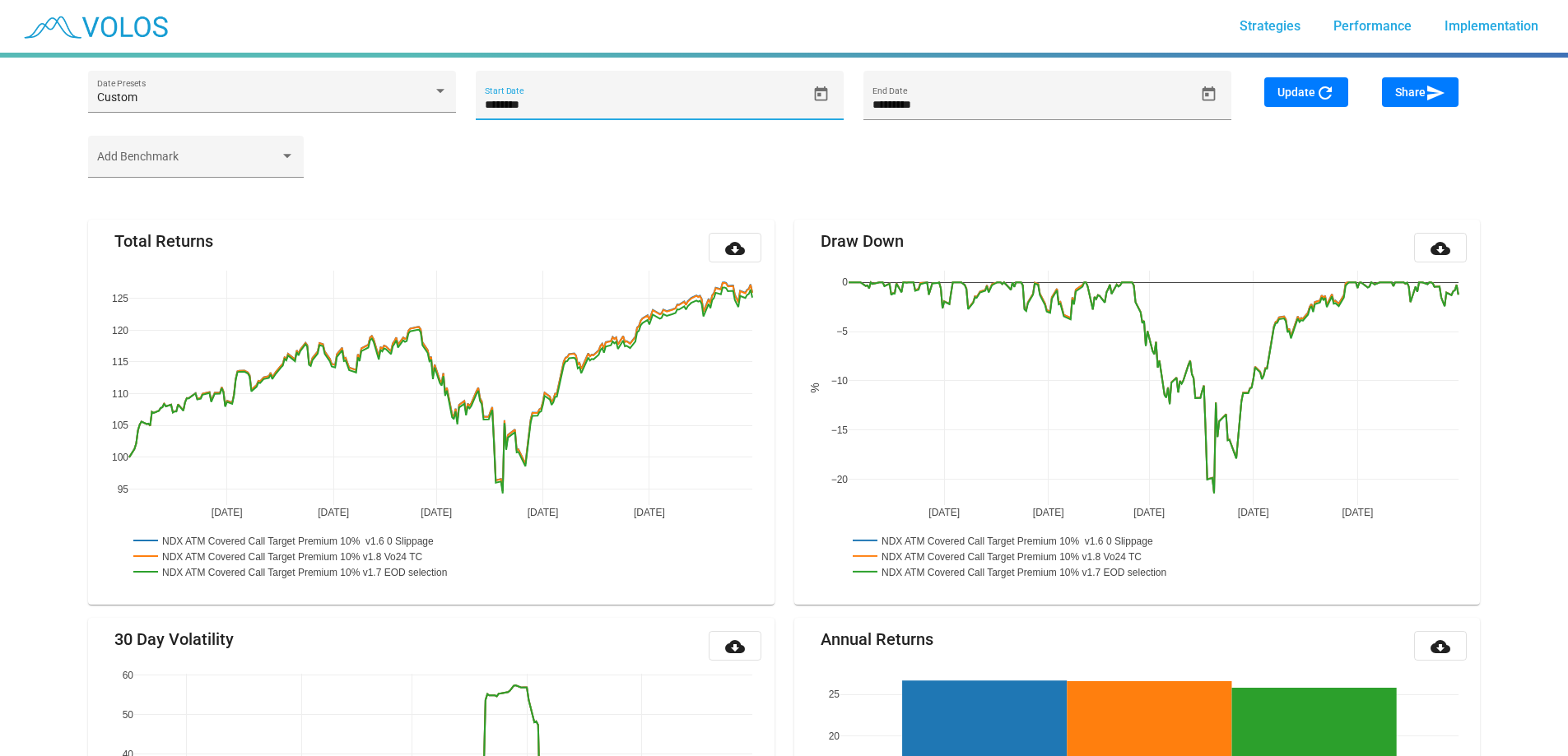
drag, startPoint x: 518, startPoint y: 108, endPoint x: 553, endPoint y: 103, distance: 35.4
click at [553, 103] on input "********" at bounding box center [646, 105] width 322 height 13
click at [1339, 94] on button "Update refresh" at bounding box center [1306, 93] width 84 height 30
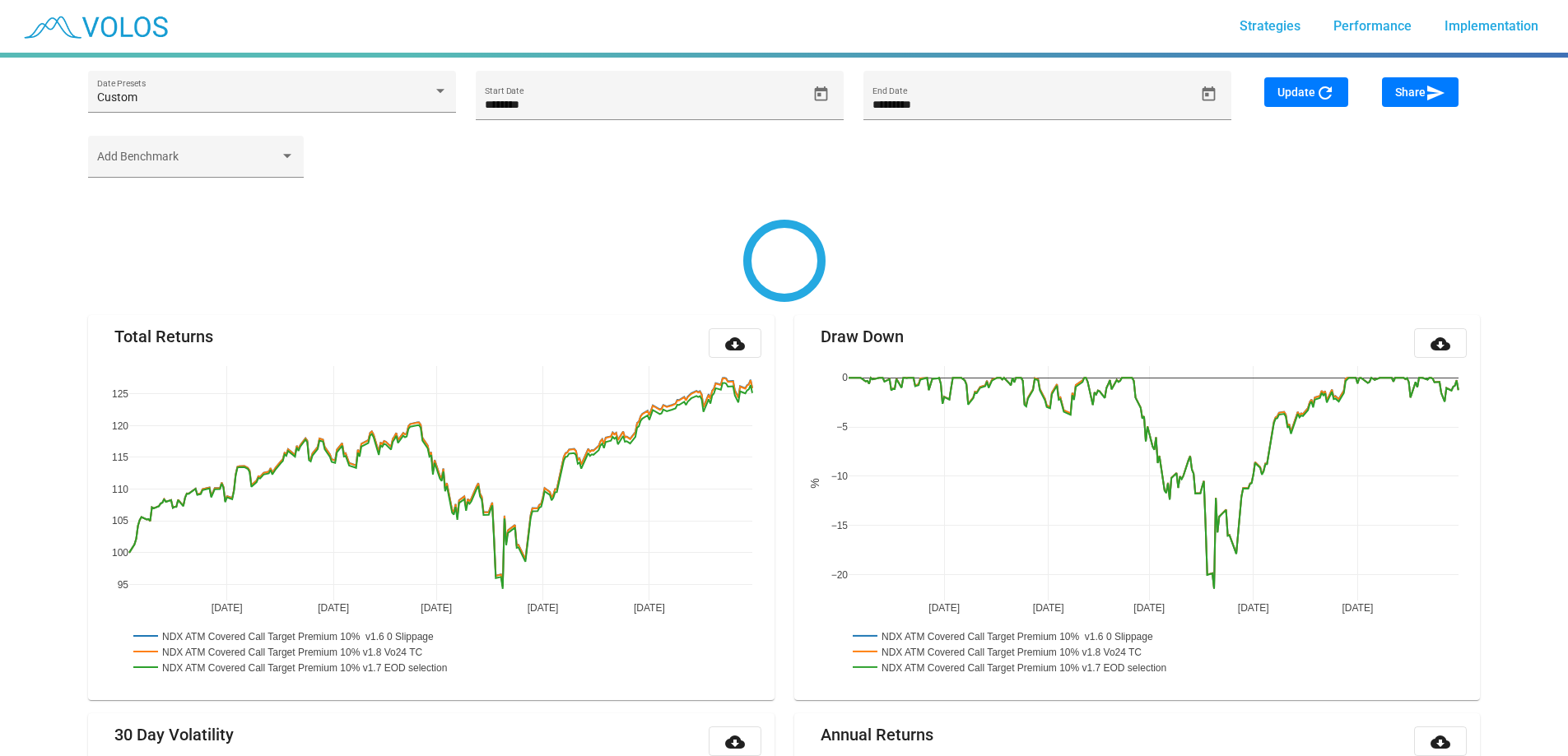
type input "********"
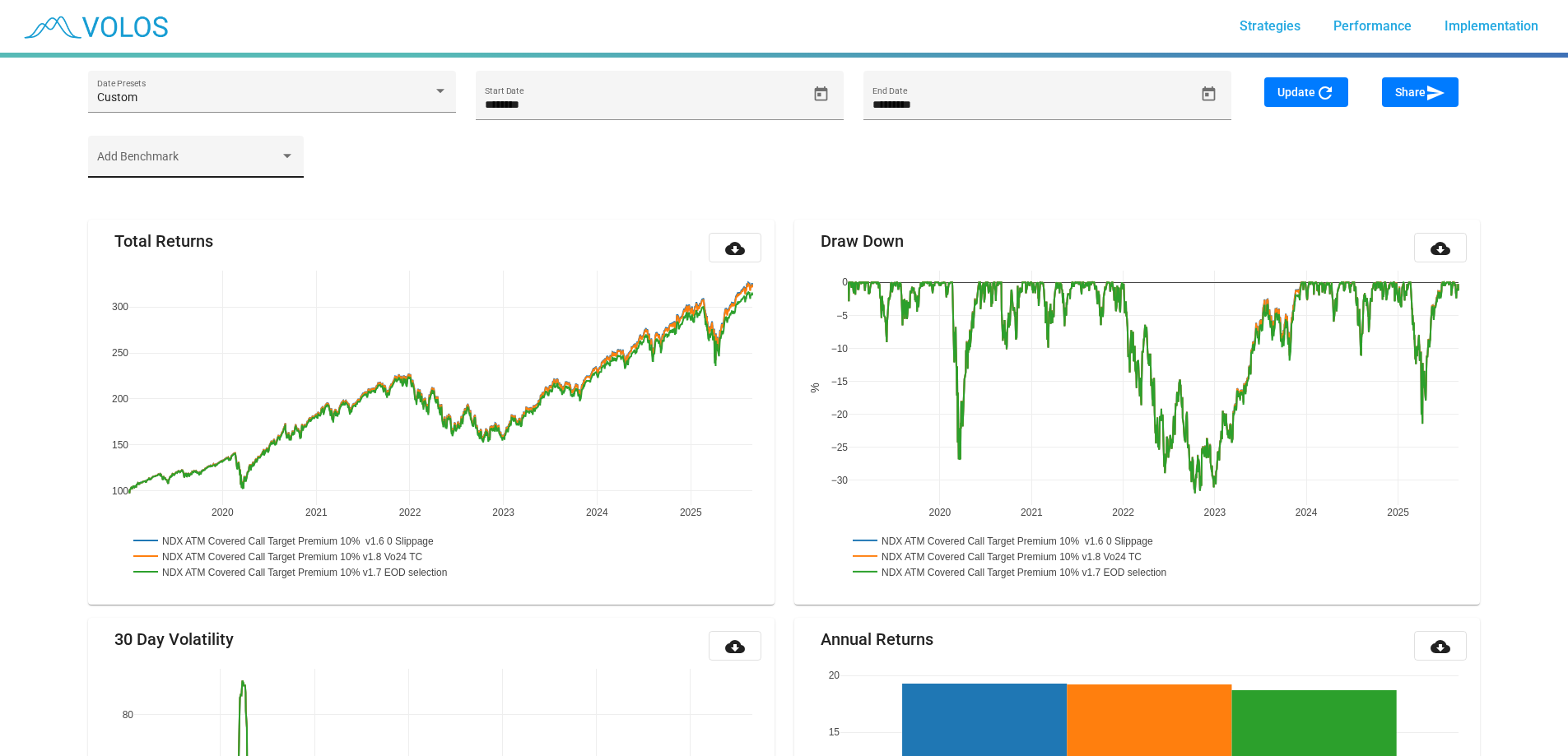
click at [295, 157] on div "Add Benchmark" at bounding box center [196, 157] width 215 height 42
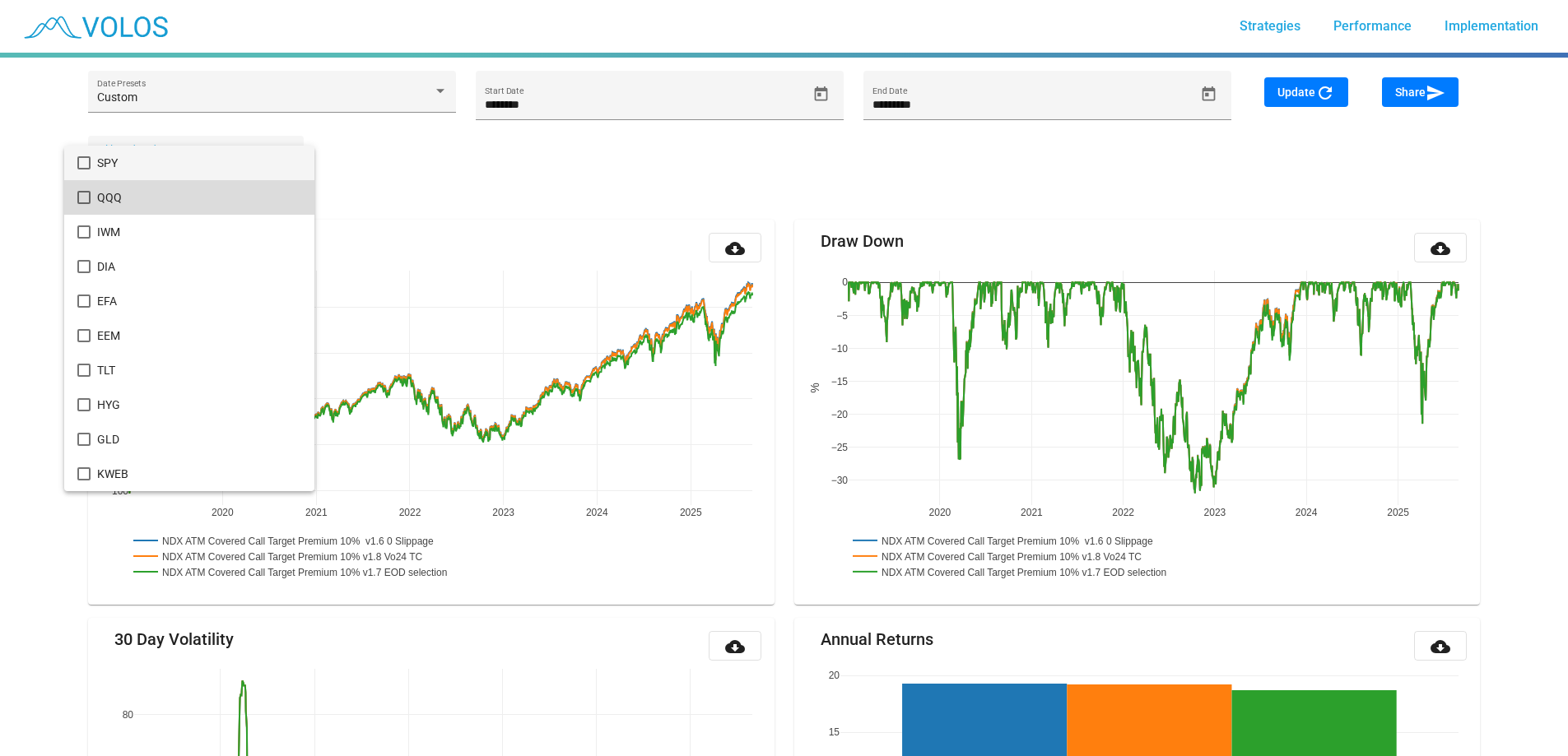
click at [235, 194] on span "QQQ" at bounding box center [199, 197] width 205 height 34
click at [254, 168] on span "SPY" at bounding box center [199, 163] width 205 height 34
click at [695, 171] on div at bounding box center [784, 378] width 1568 height 756
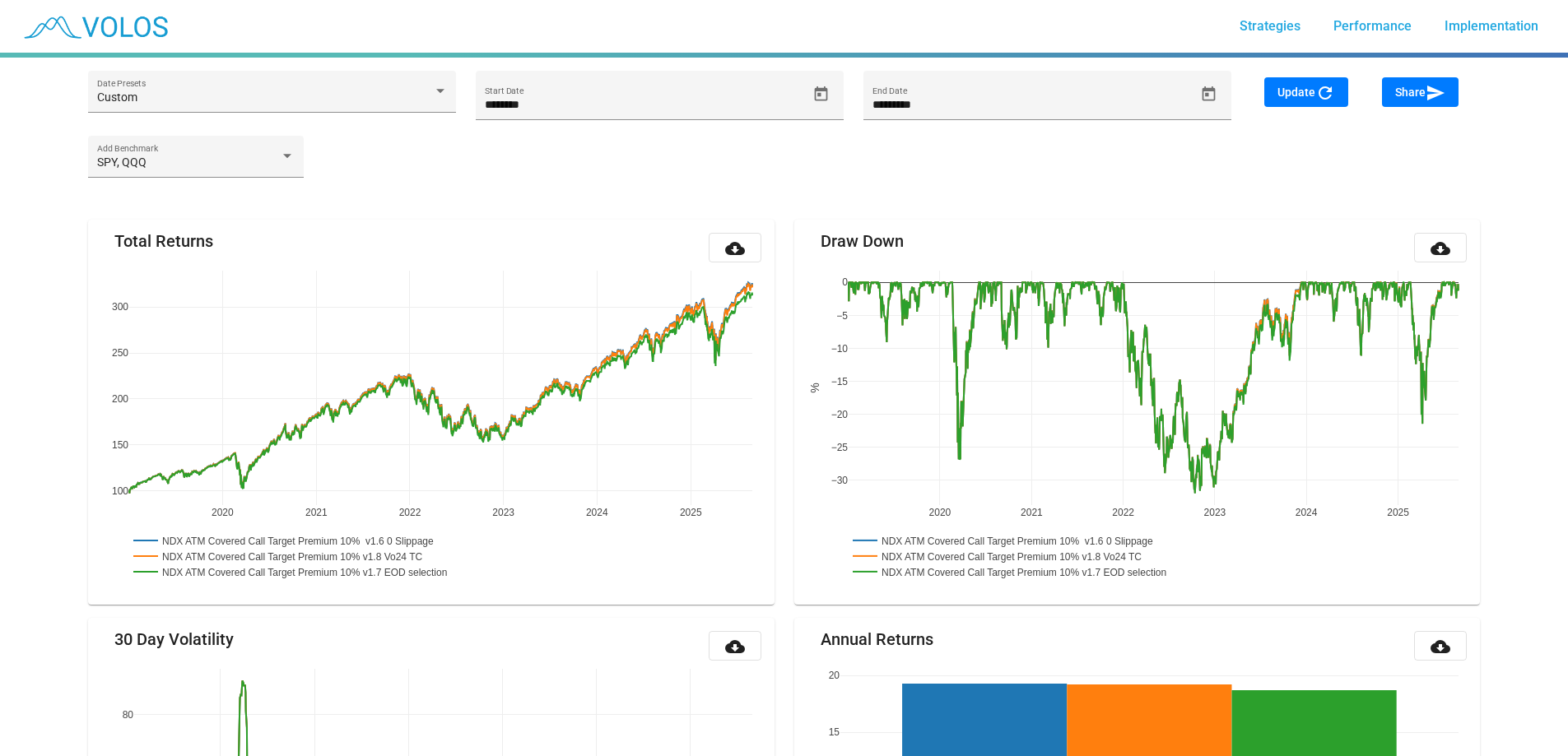
click at [1292, 91] on span "Update refresh" at bounding box center [1306, 93] width 58 height 13
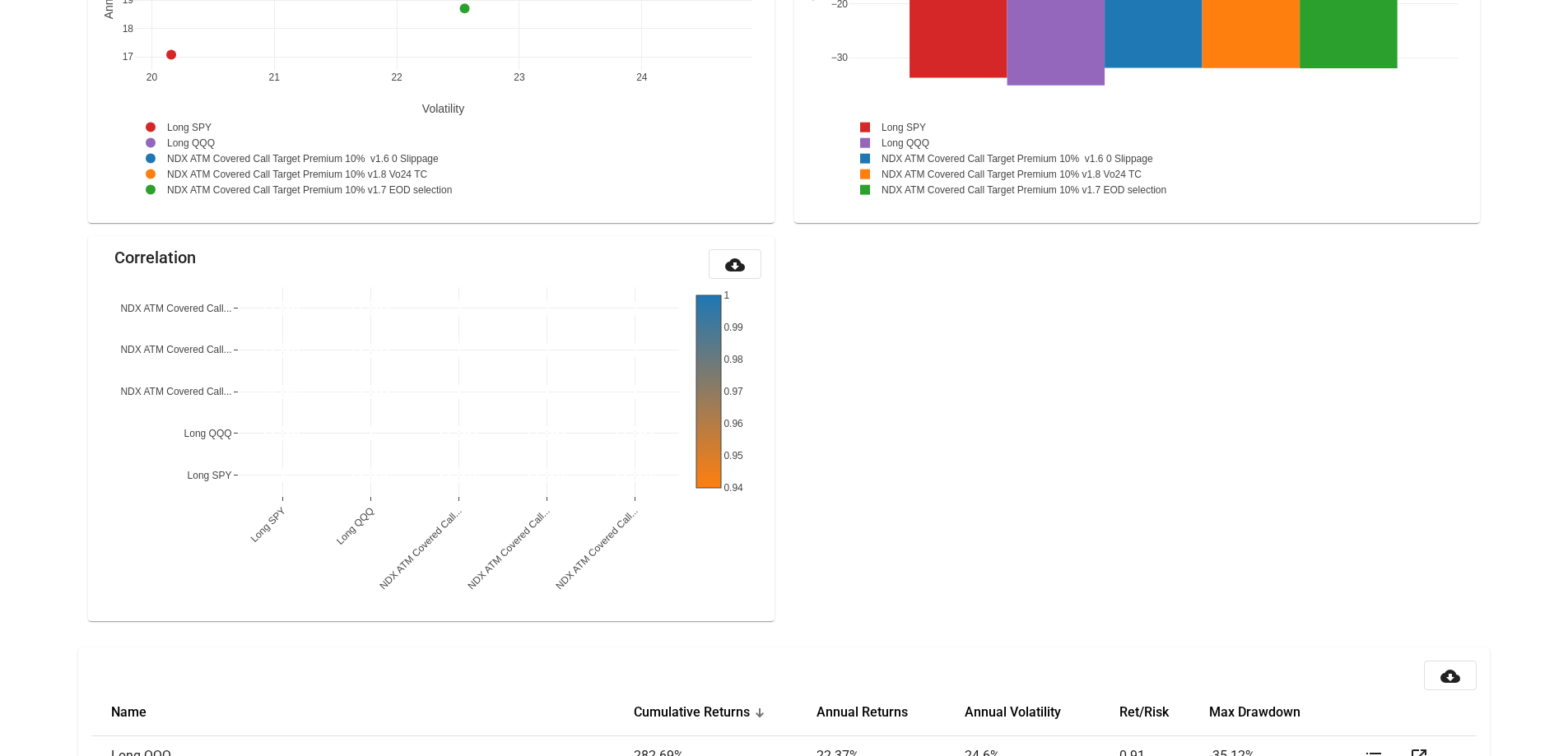
scroll to position [1781, 0]
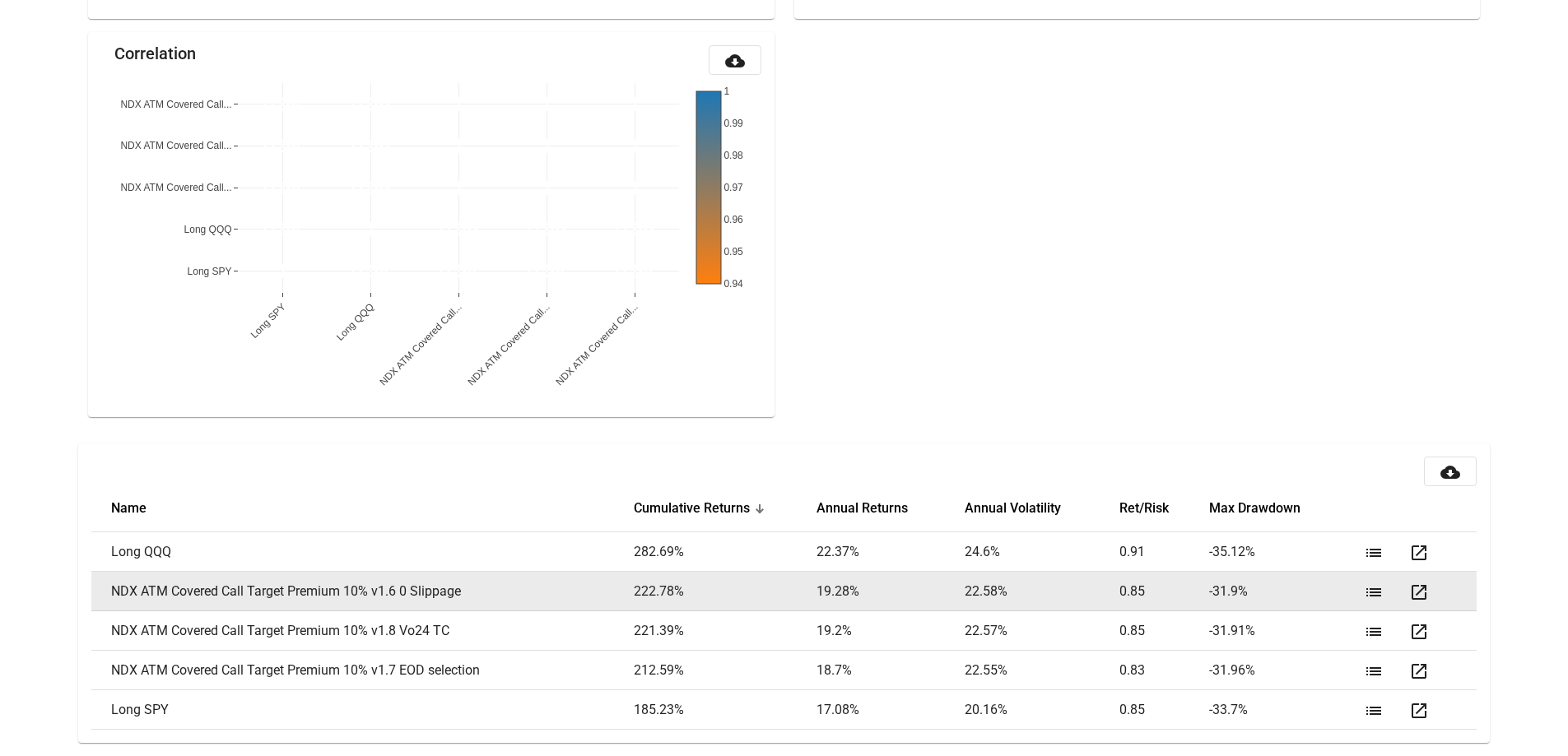
click at [1432, 593] on button "open_in_new" at bounding box center [1419, 591] width 33 height 33
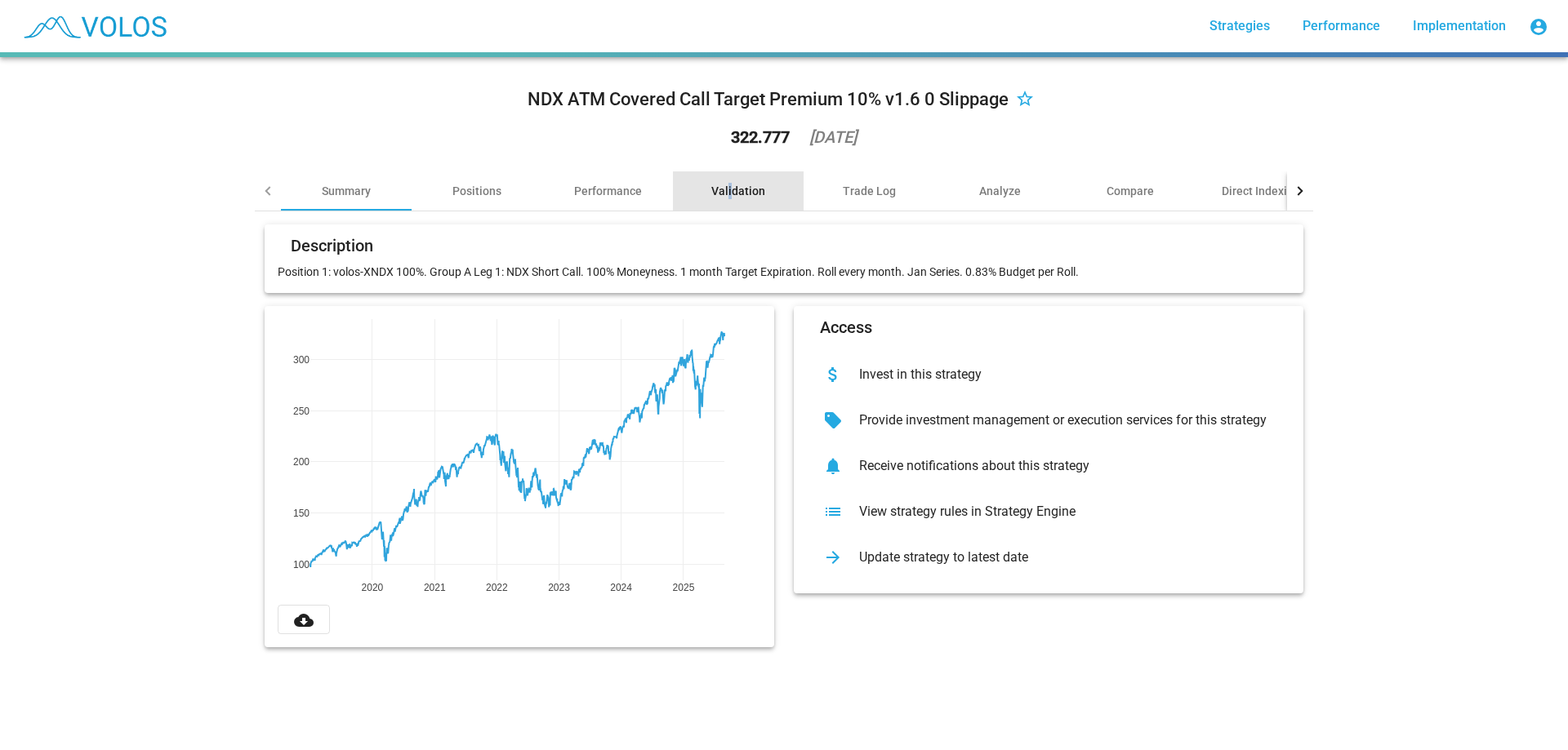
click at [724, 183] on div "Validation" at bounding box center [738, 191] width 54 height 17
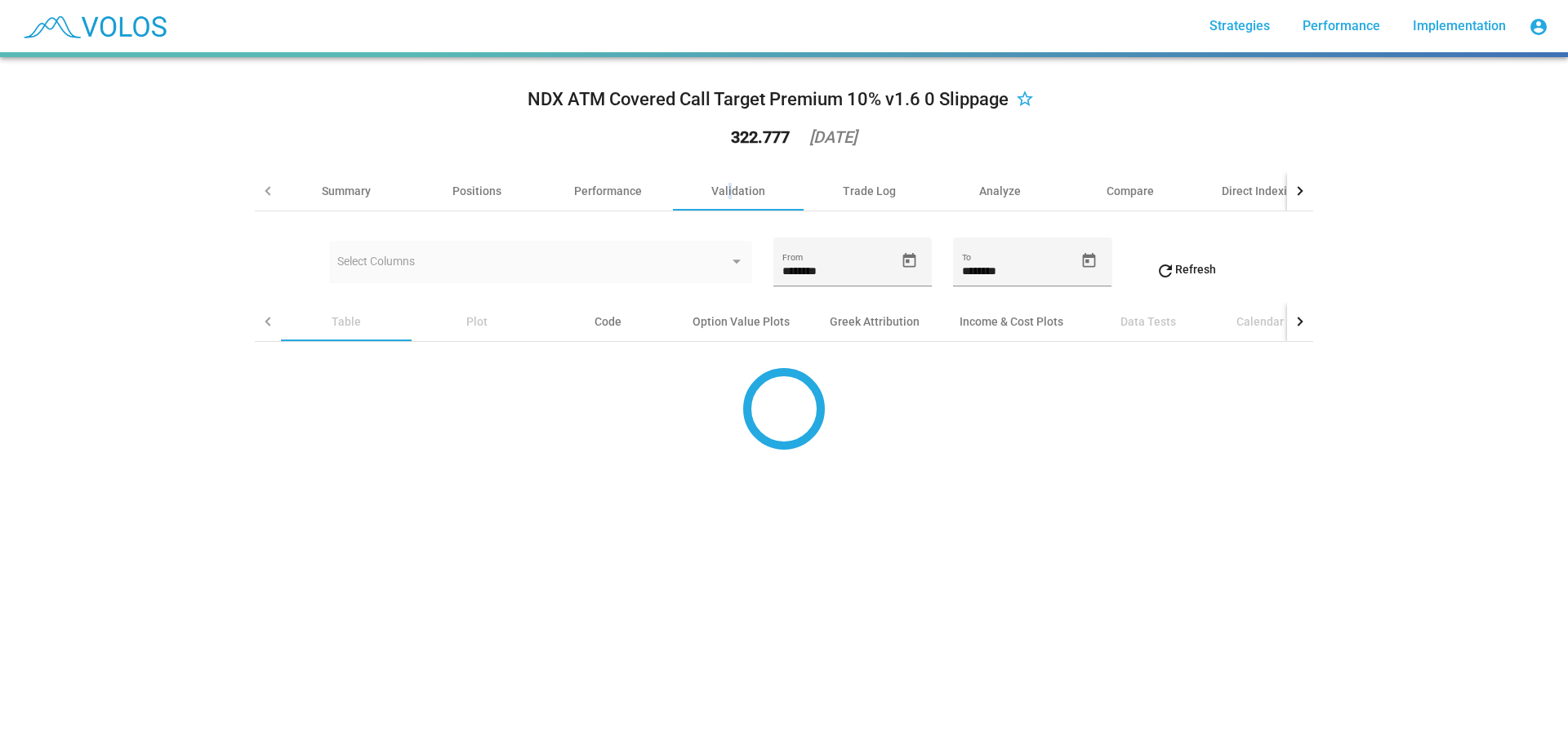
click at [204, 303] on div "NDX ATM Covered Call Target Premium 10% v1.6 0 Slippage star_border 322.777 202…" at bounding box center [784, 403] width 1568 height 693
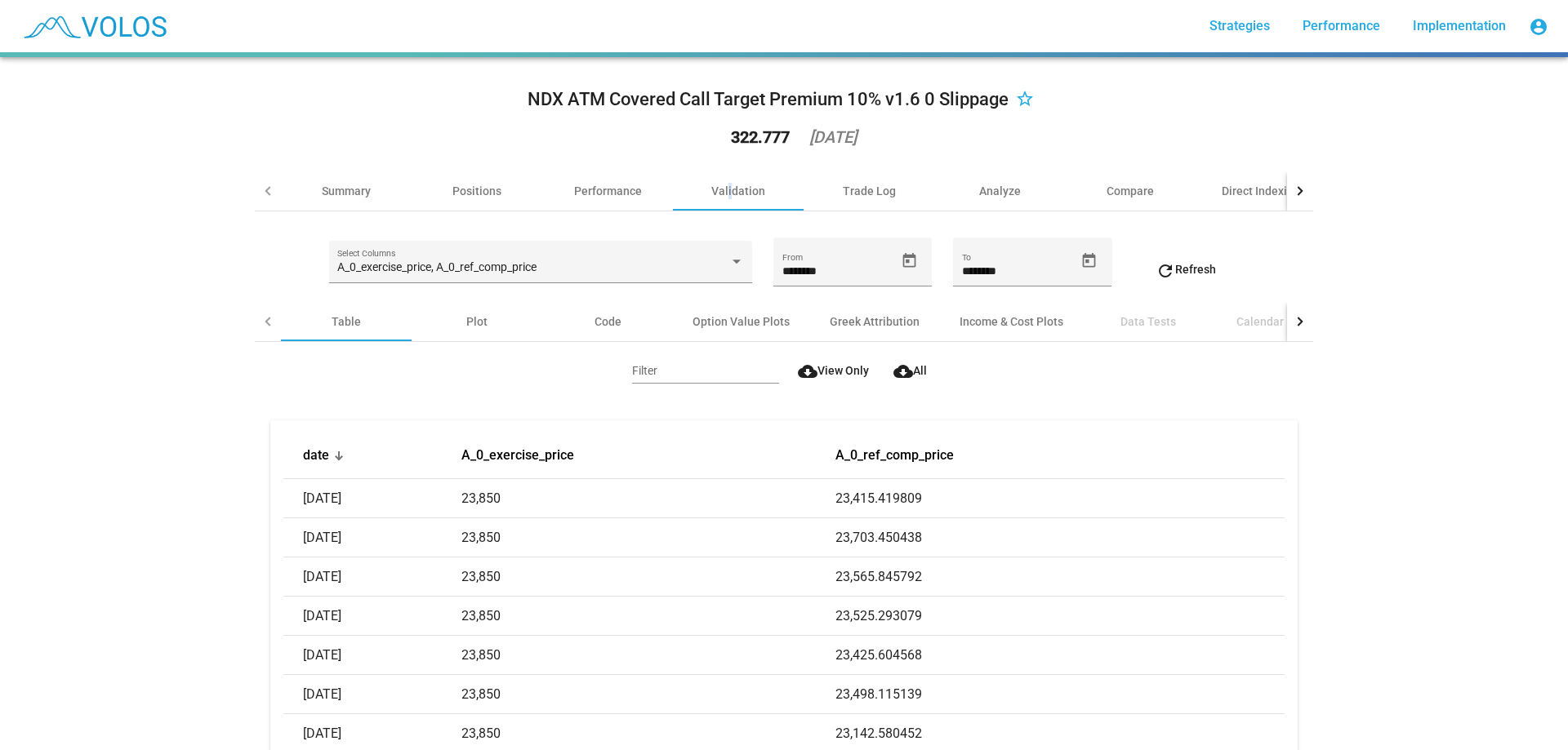
drag, startPoint x: 519, startPoint y: 97, endPoint x: 820, endPoint y: 118, distance: 301.7
click at [788, 118] on div "NDX ATM Covered Call Target Premium 10% v1.6 0 Slippage star_border 322.777 202…" at bounding box center [784, 121] width 1058 height 101
drag, startPoint x: 493, startPoint y: 330, endPoint x: 508, endPoint y: 338, distance: 17.0
click at [493, 330] on div "Plot" at bounding box center [477, 321] width 131 height 39
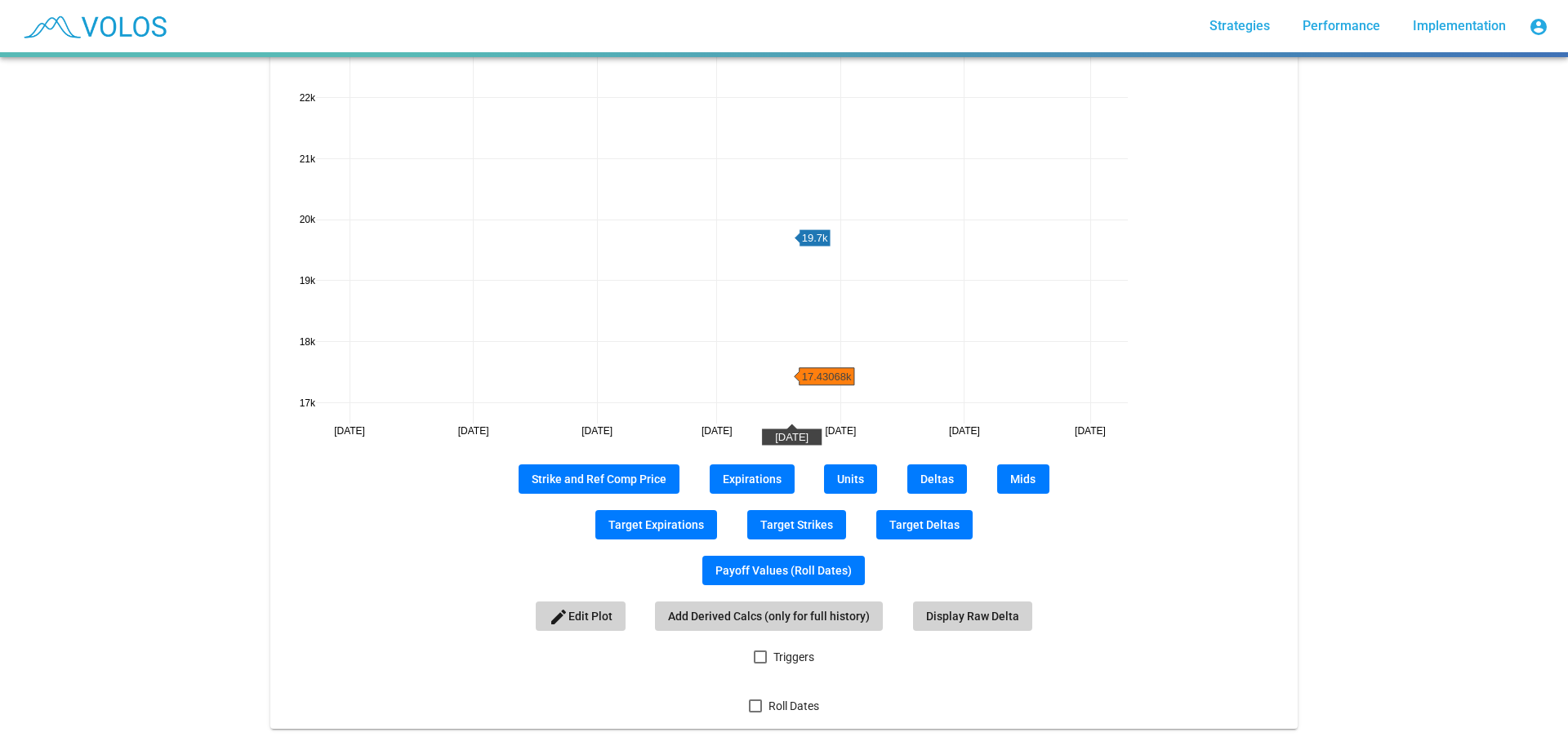
scroll to position [408, 0]
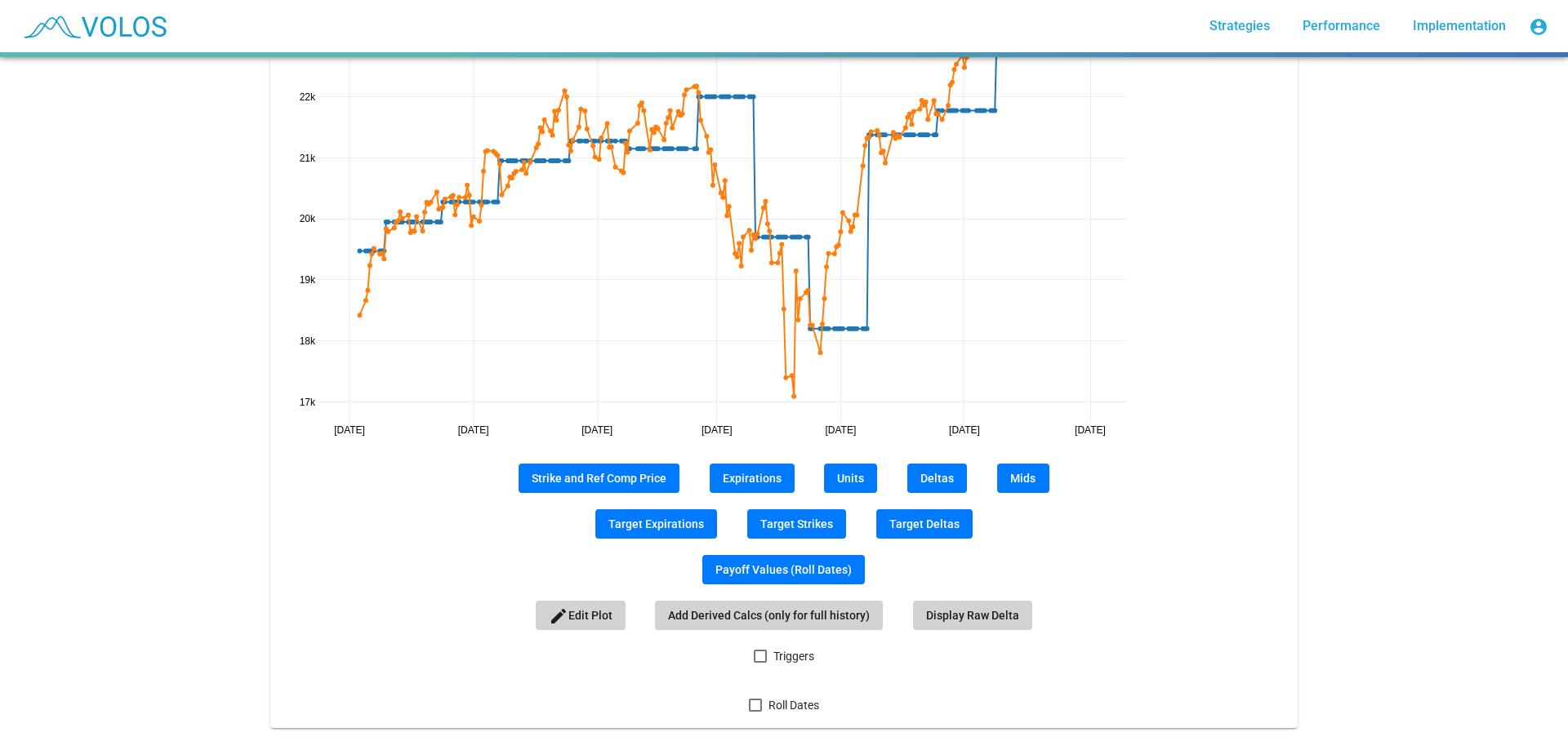
click at [936, 481] on span "Deltas" at bounding box center [936, 478] width 33 height 13
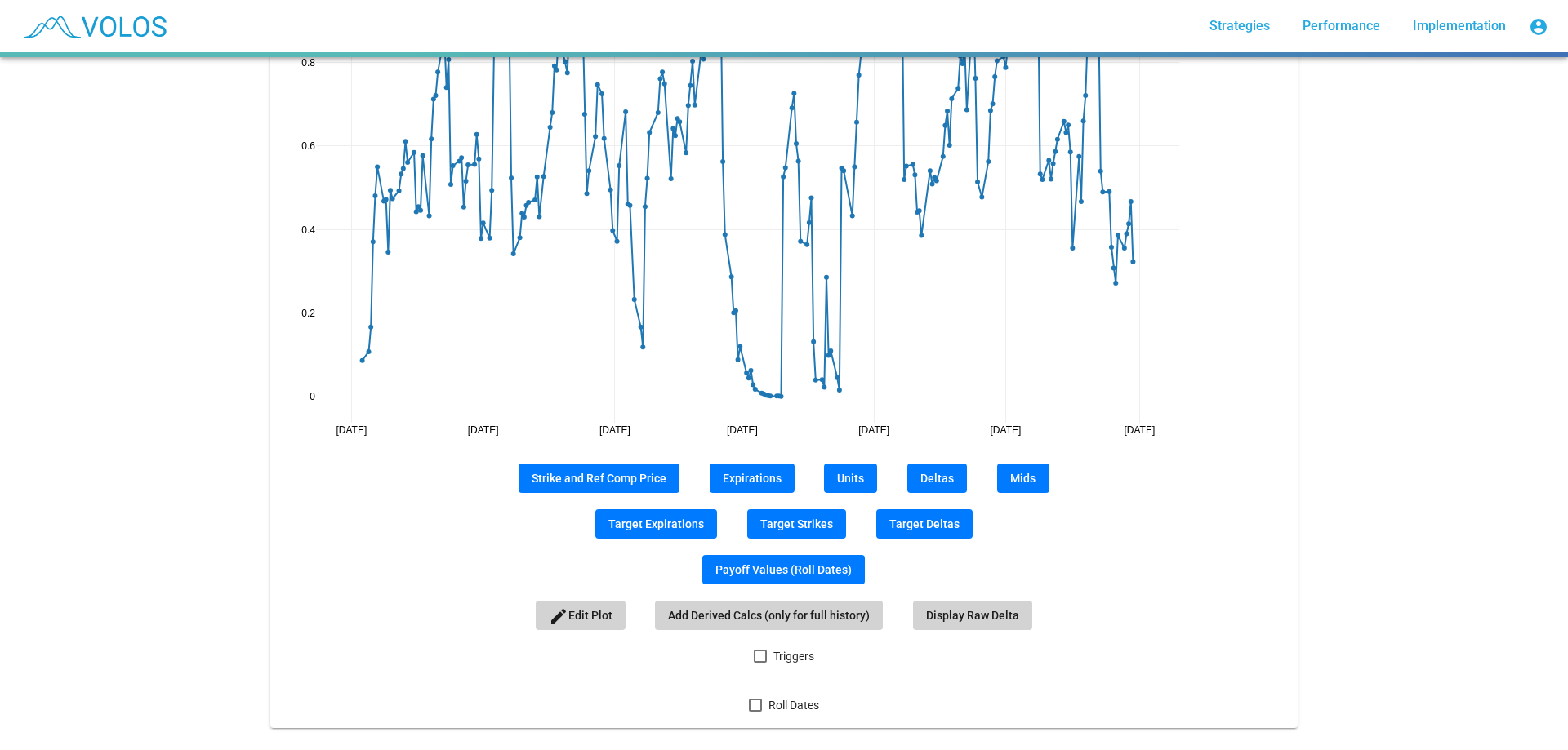
click at [1013, 481] on span "Mids" at bounding box center [1022, 478] width 26 height 13
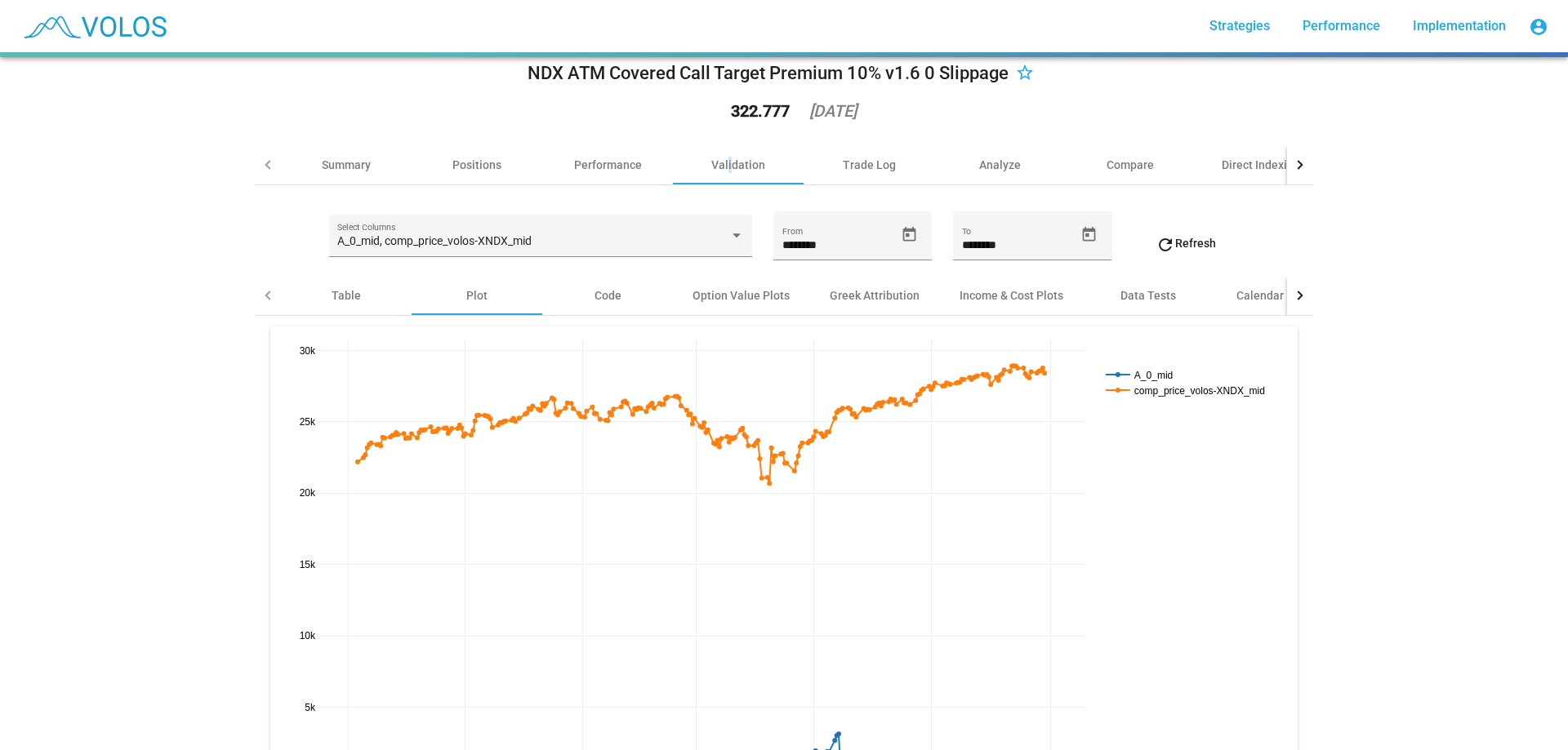
scroll to position [0, 0]
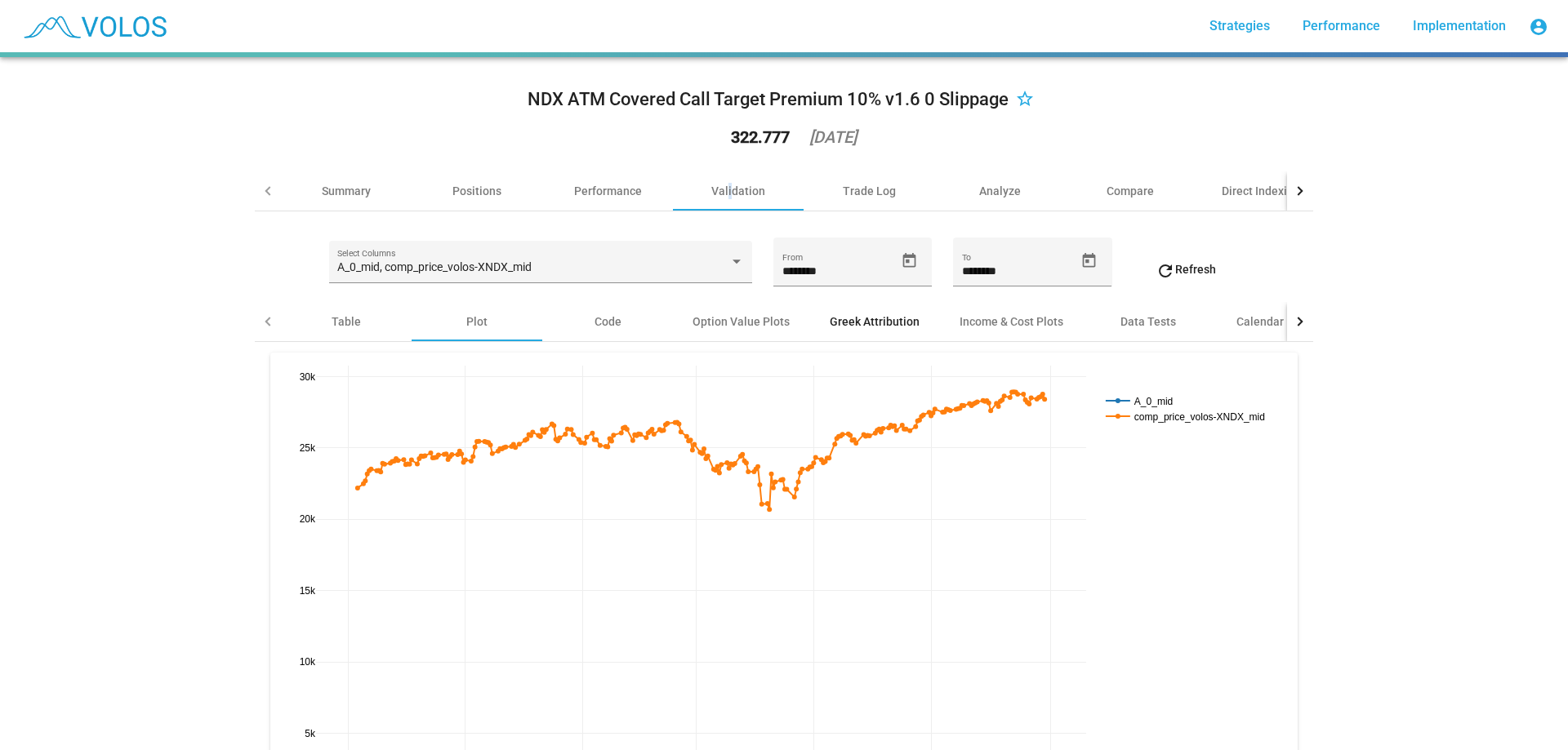
click at [874, 326] on div "Greek Attribution" at bounding box center [874, 322] width 89 height 17
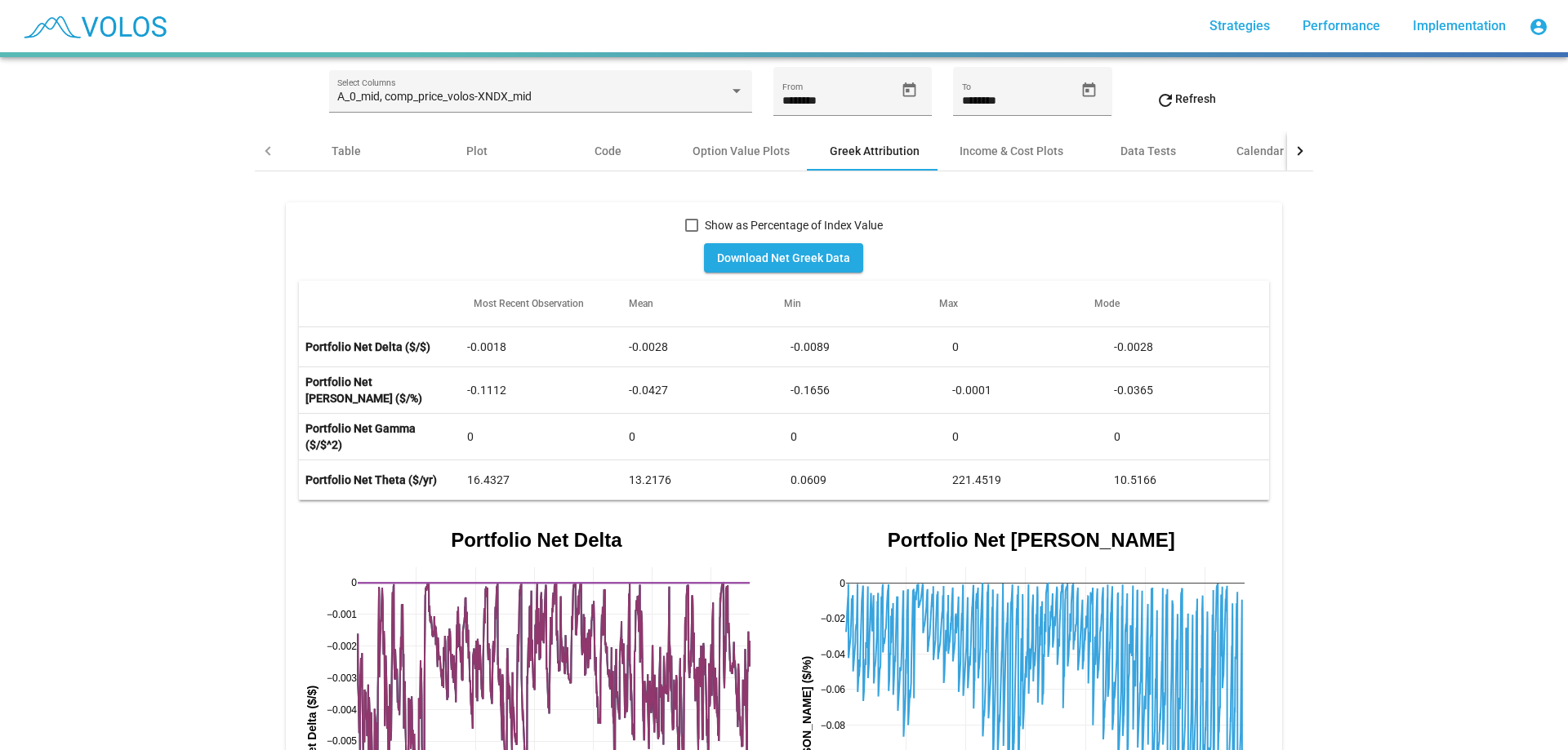
scroll to position [82, 0]
